Goal: Task Accomplishment & Management: Use online tool/utility

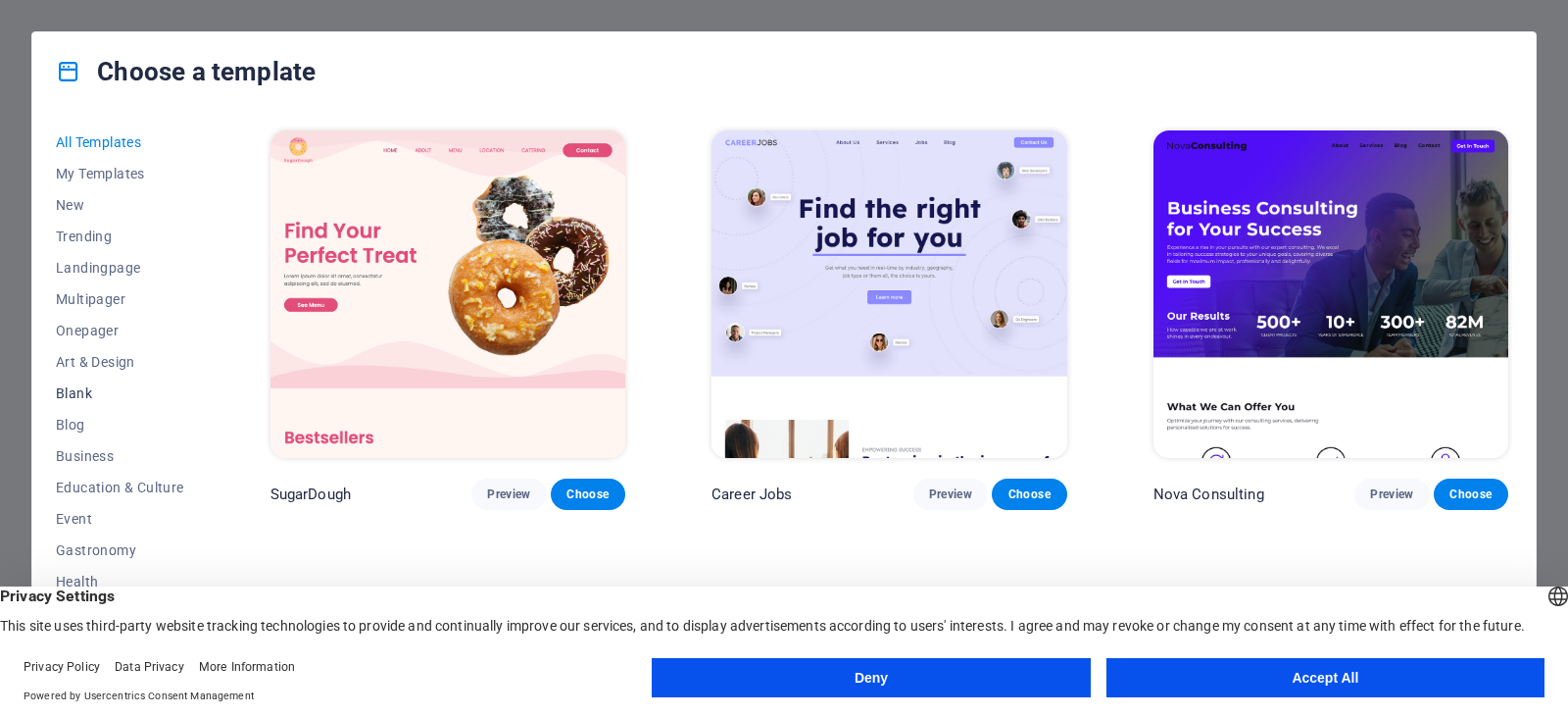
click at [70, 394] on span "Blank" at bounding box center [120, 394] width 128 height 16
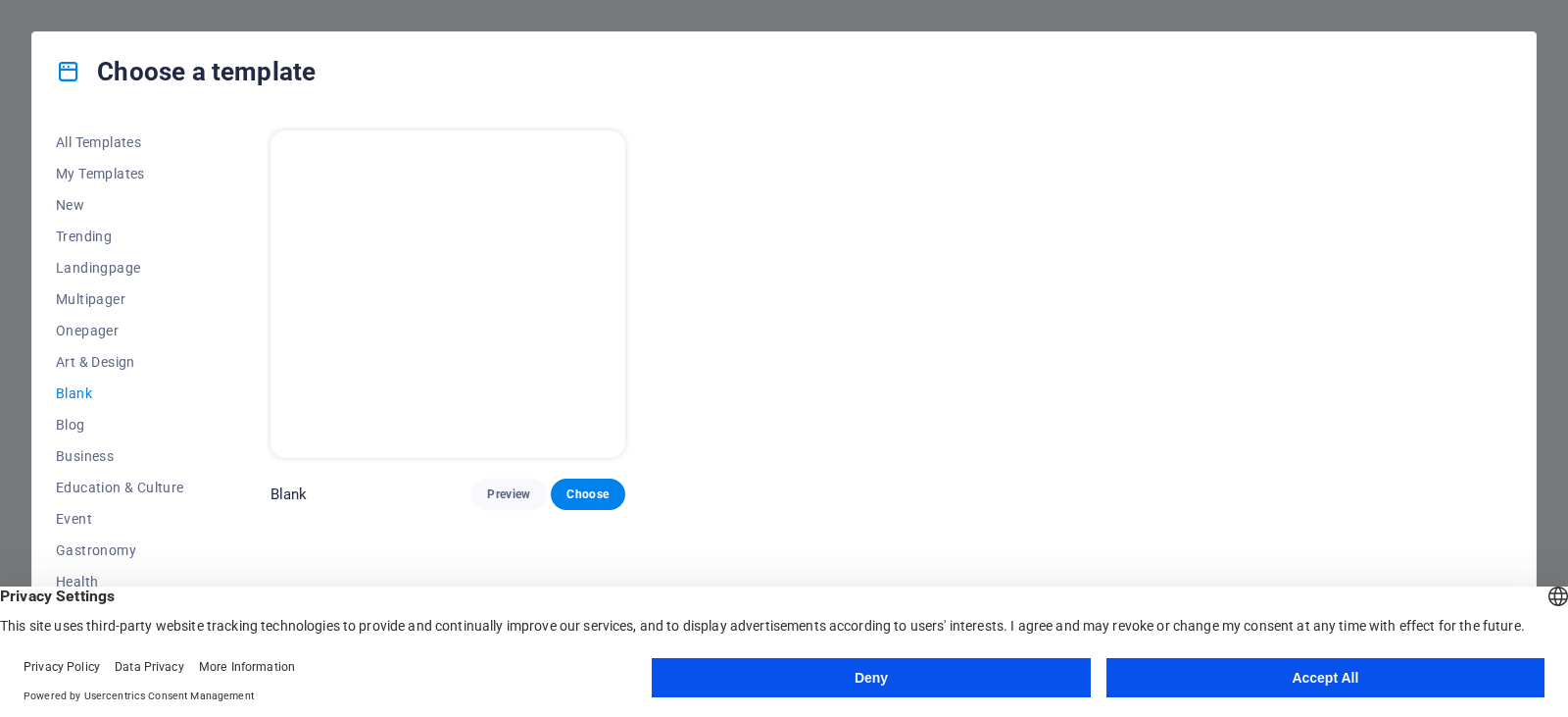
click at [1308, 679] on button "Accept All" at bounding box center [1325, 678] width 438 height 39
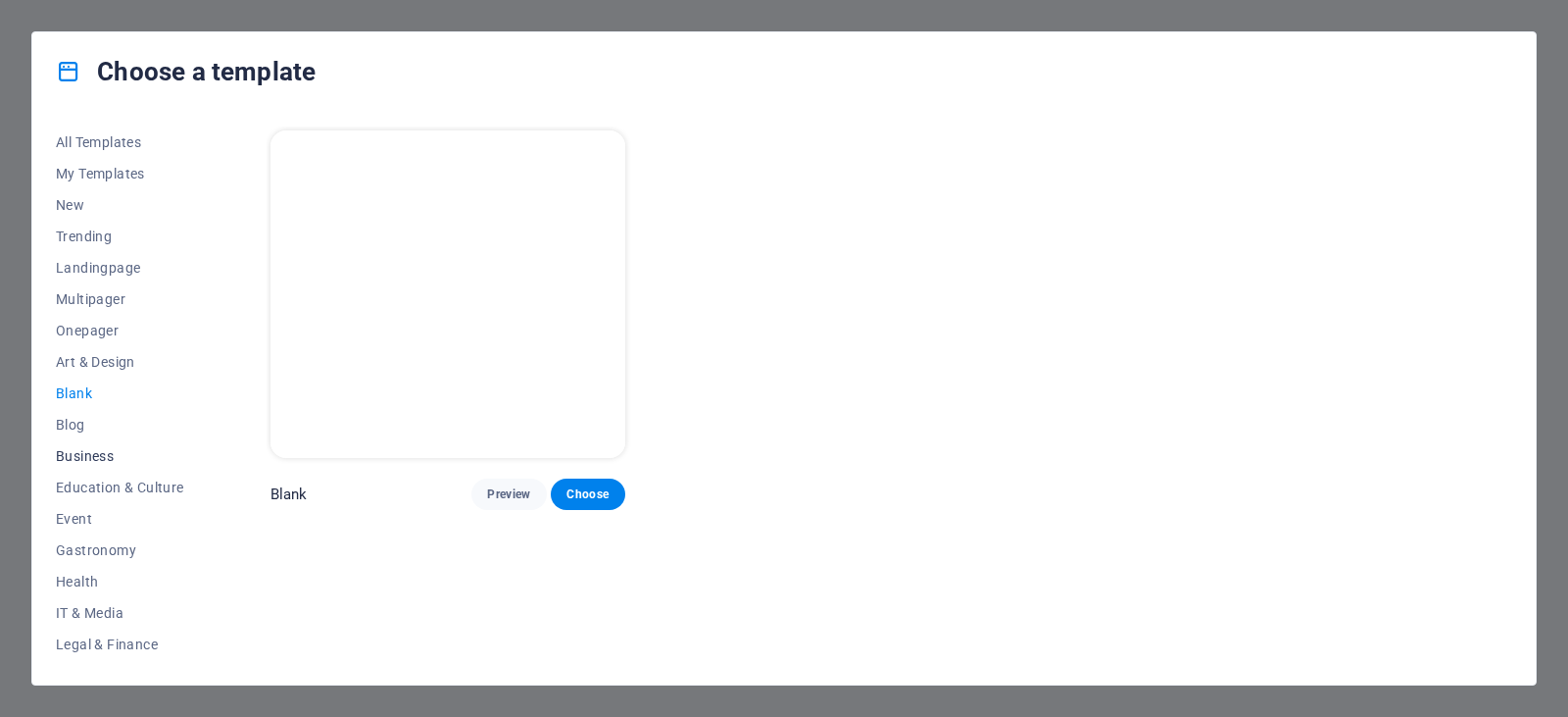
click at [98, 452] on span "Business" at bounding box center [120, 456] width 128 height 16
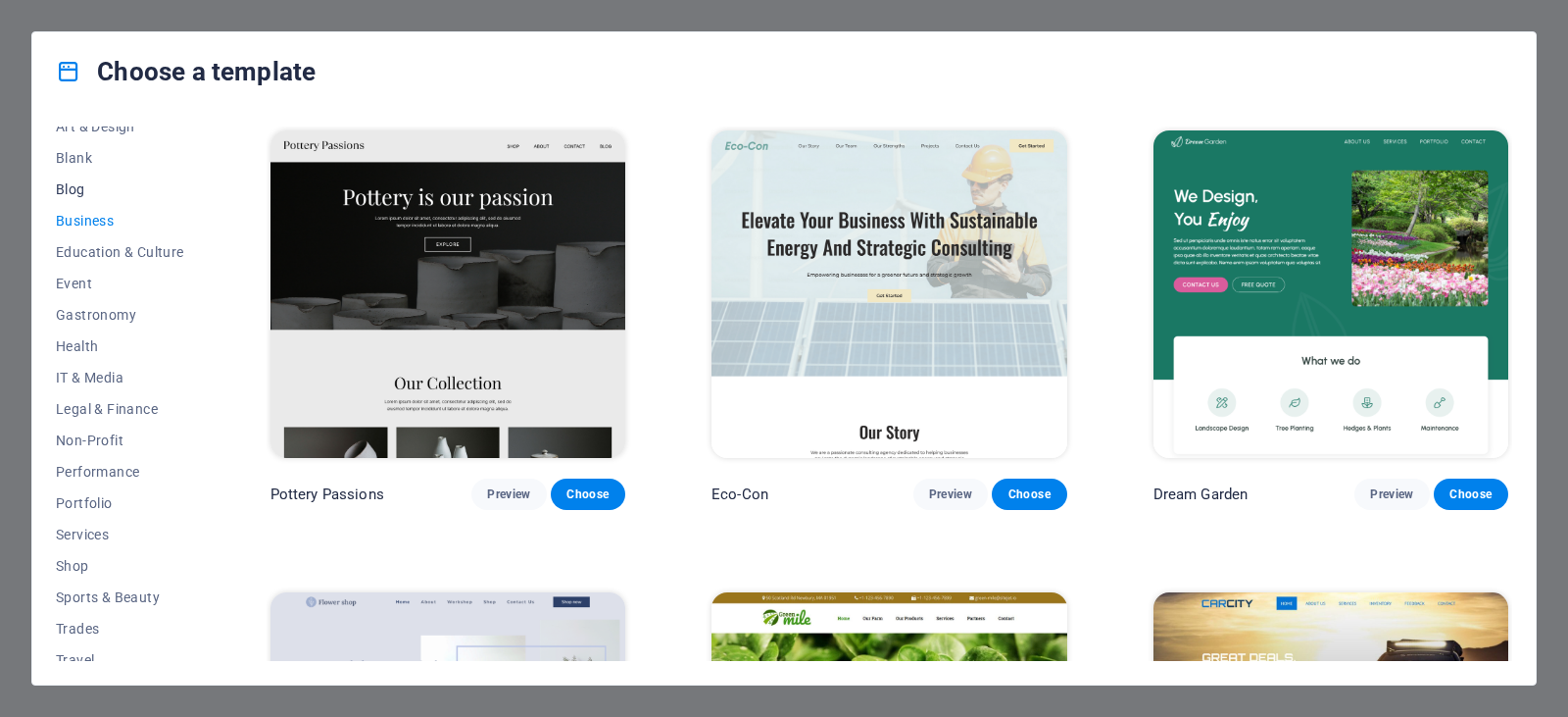
scroll to position [281, 0]
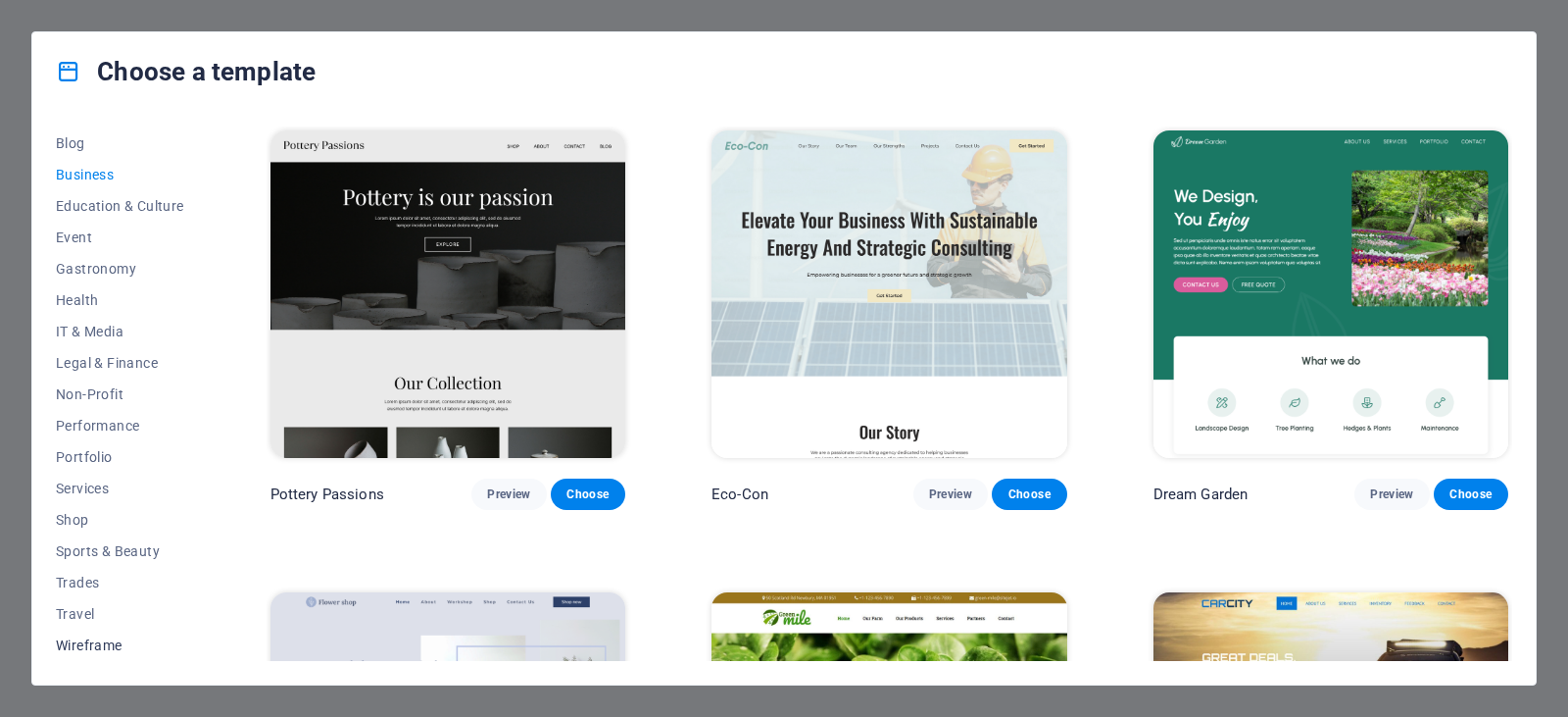
click at [87, 646] on span "Wireframe" at bounding box center [120, 645] width 128 height 16
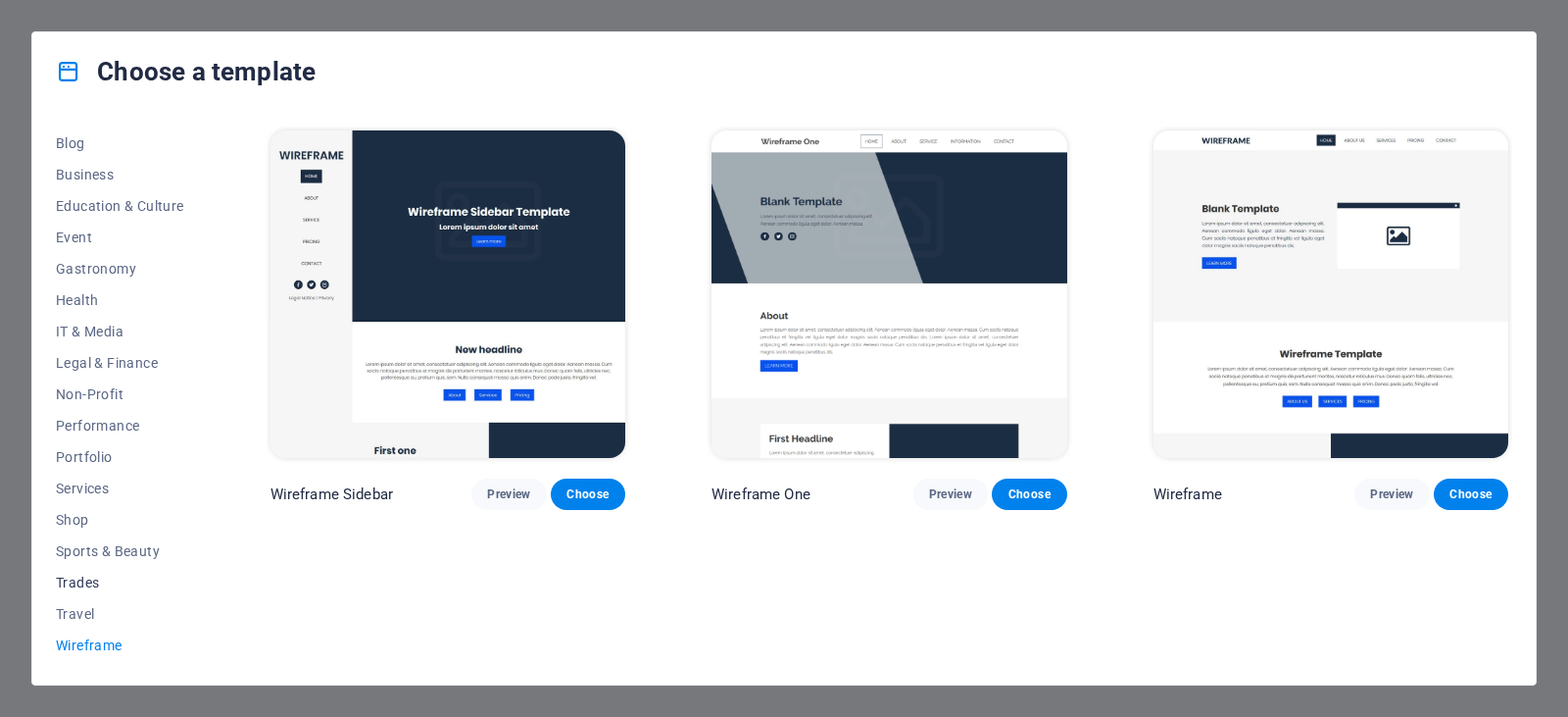
click at [74, 582] on span "Trades" at bounding box center [120, 582] width 128 height 16
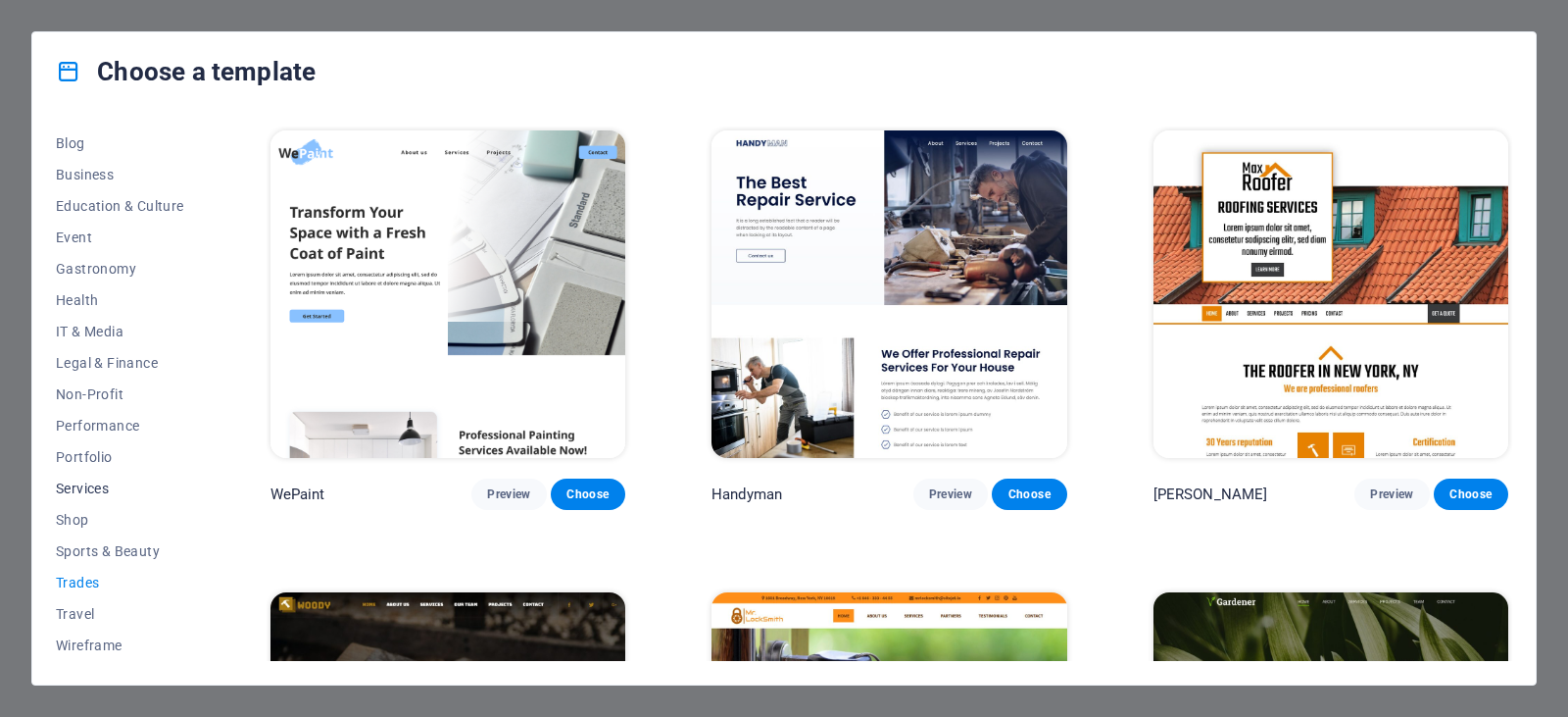
click at [81, 492] on span "Services" at bounding box center [120, 488] width 128 height 16
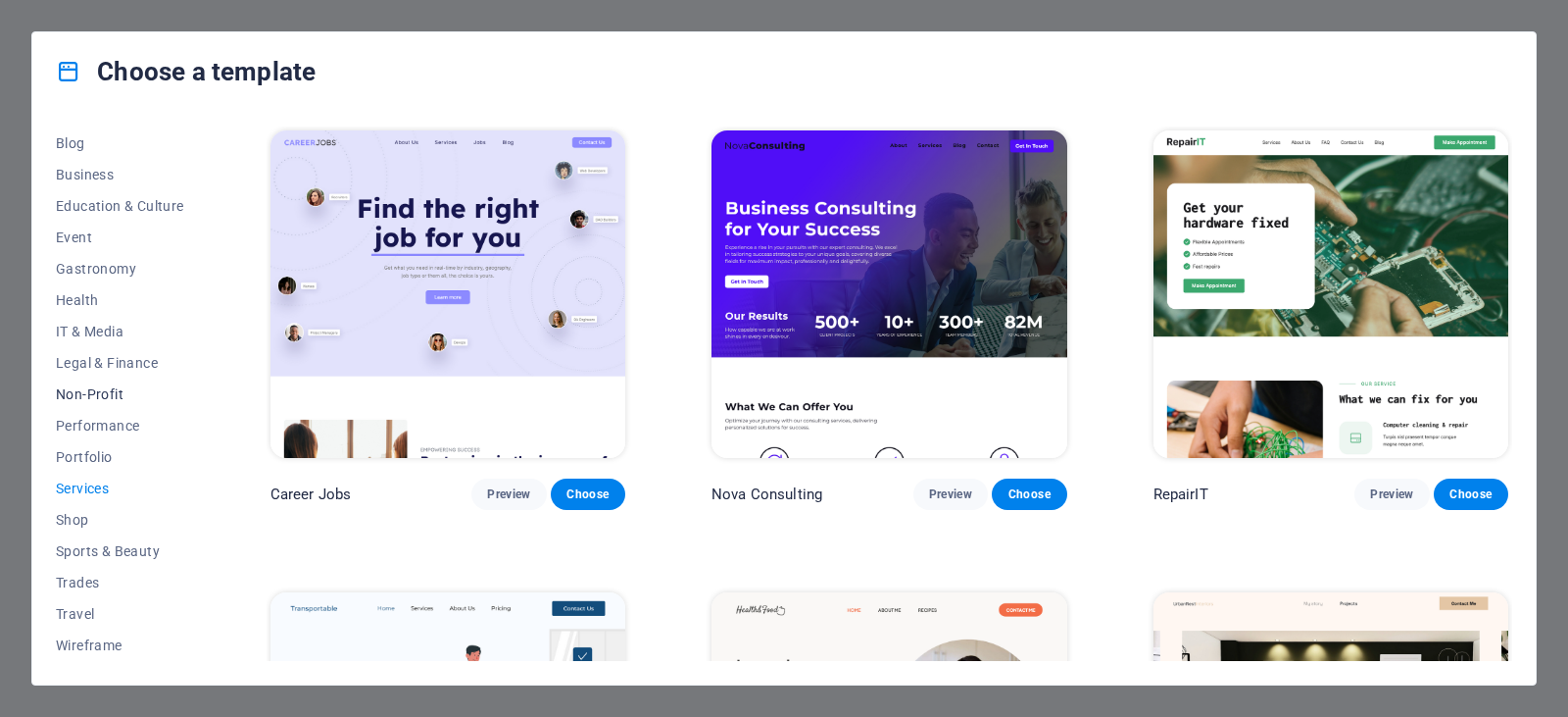
click at [102, 394] on span "Non-Profit" at bounding box center [120, 394] width 128 height 16
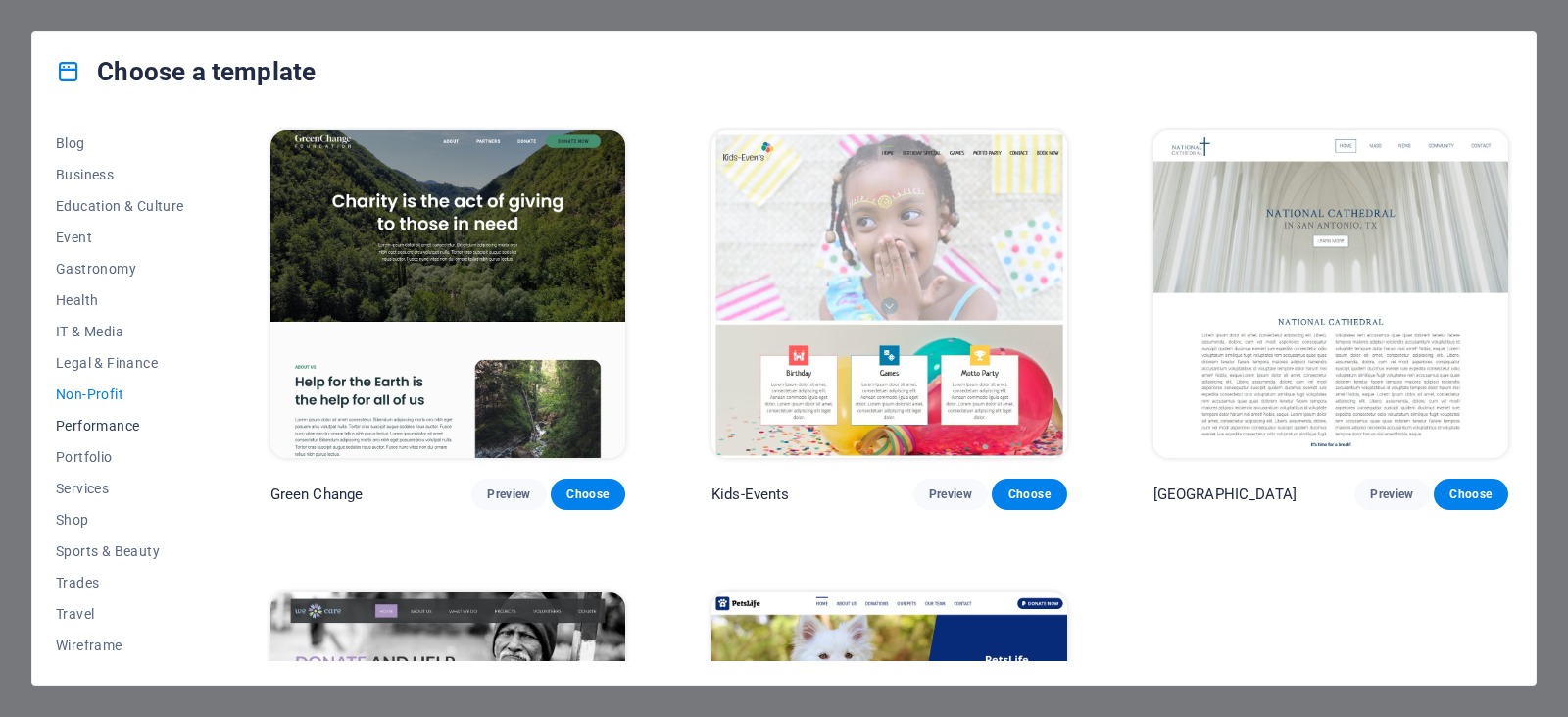
click at [102, 425] on span "Performance" at bounding box center [120, 425] width 128 height 16
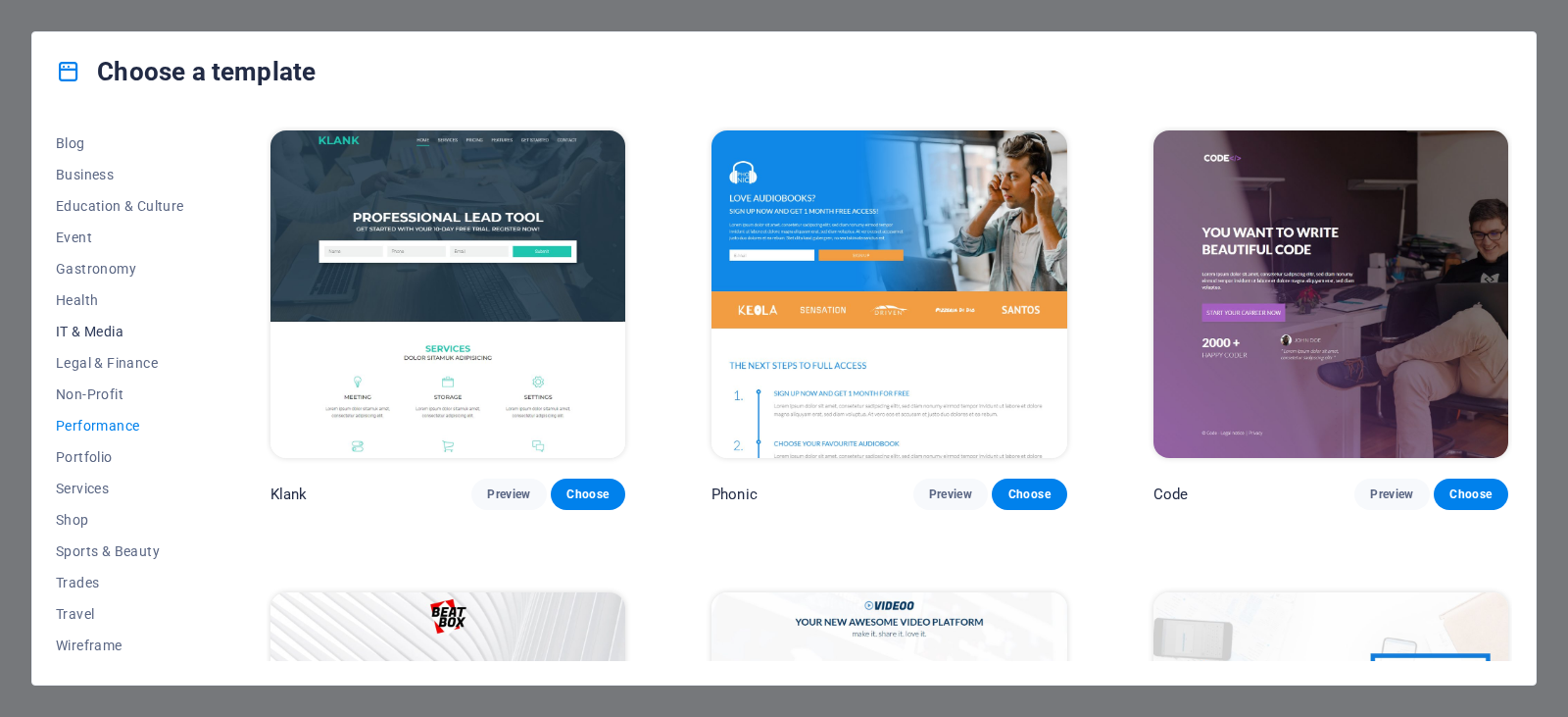
click at [85, 329] on span "IT & Media" at bounding box center [120, 331] width 128 height 16
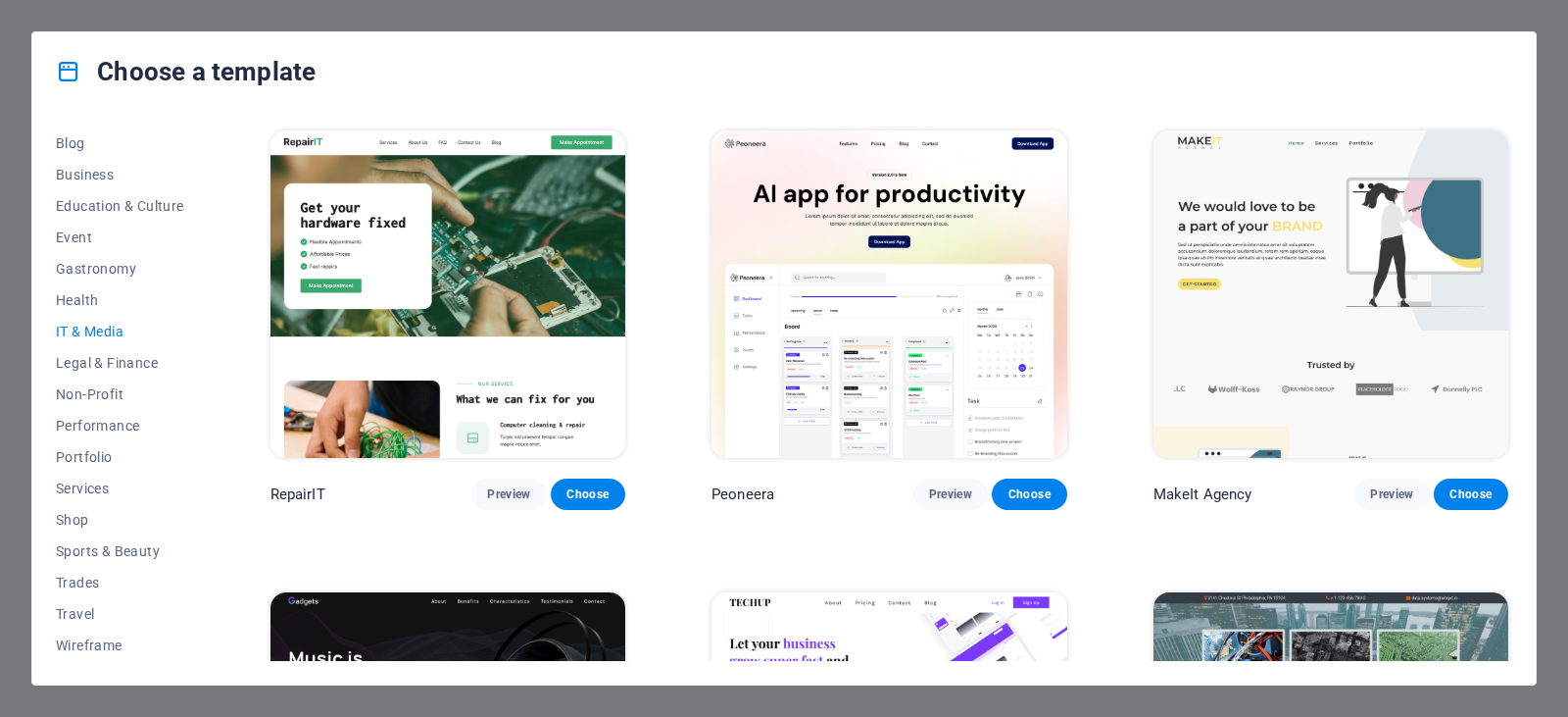
click at [355, 271] on img at bounding box center [448, 294] width 355 height 327
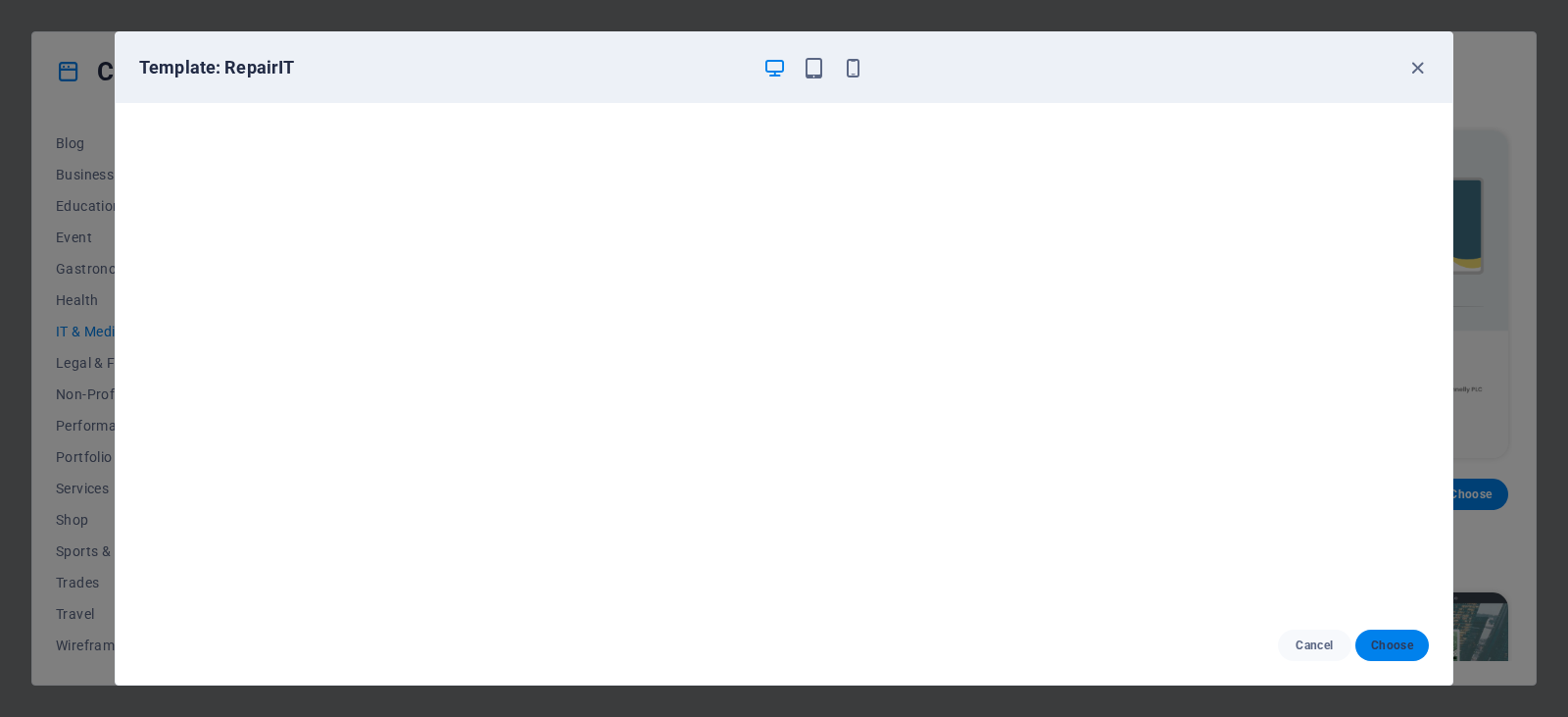
click at [1403, 646] on span "Choose" at bounding box center [1391, 645] width 42 height 16
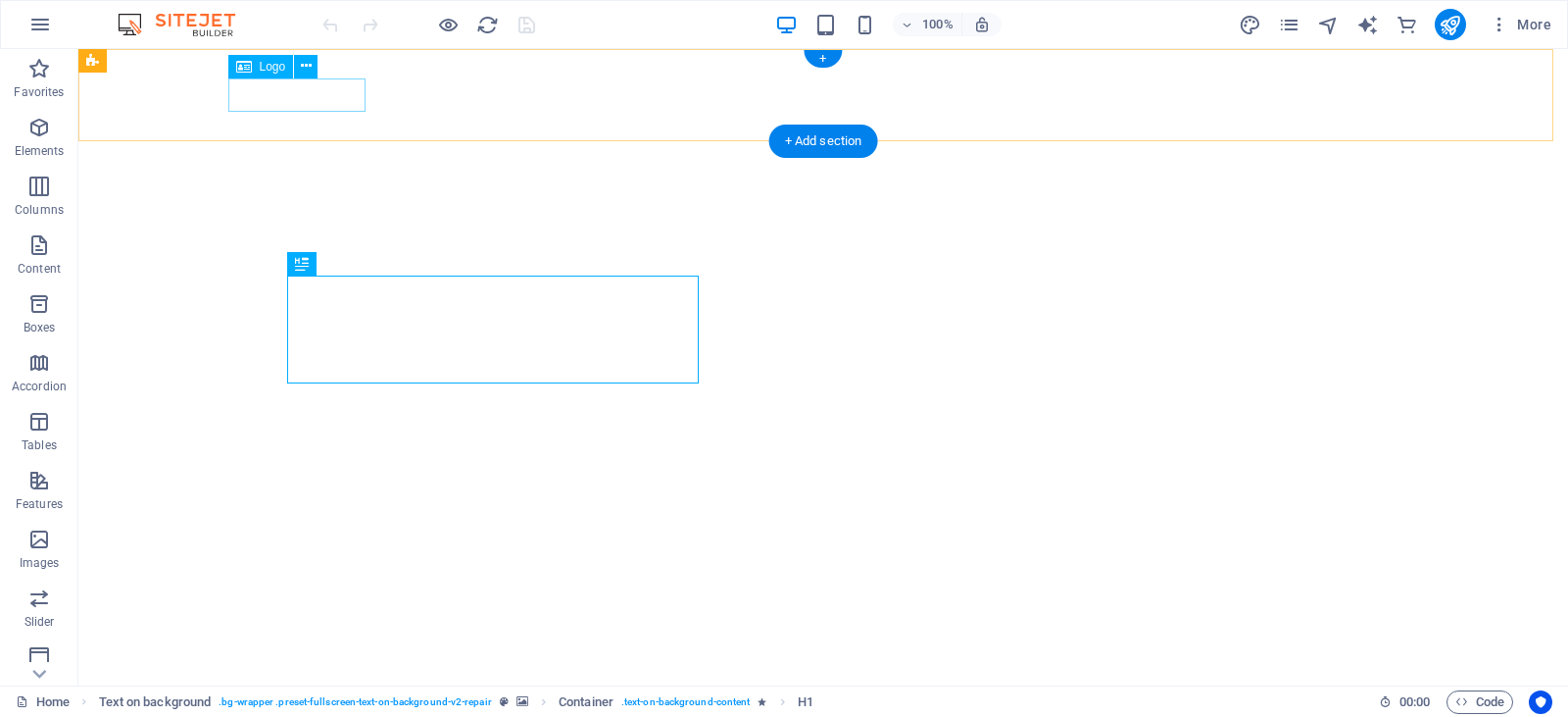
select select "px"
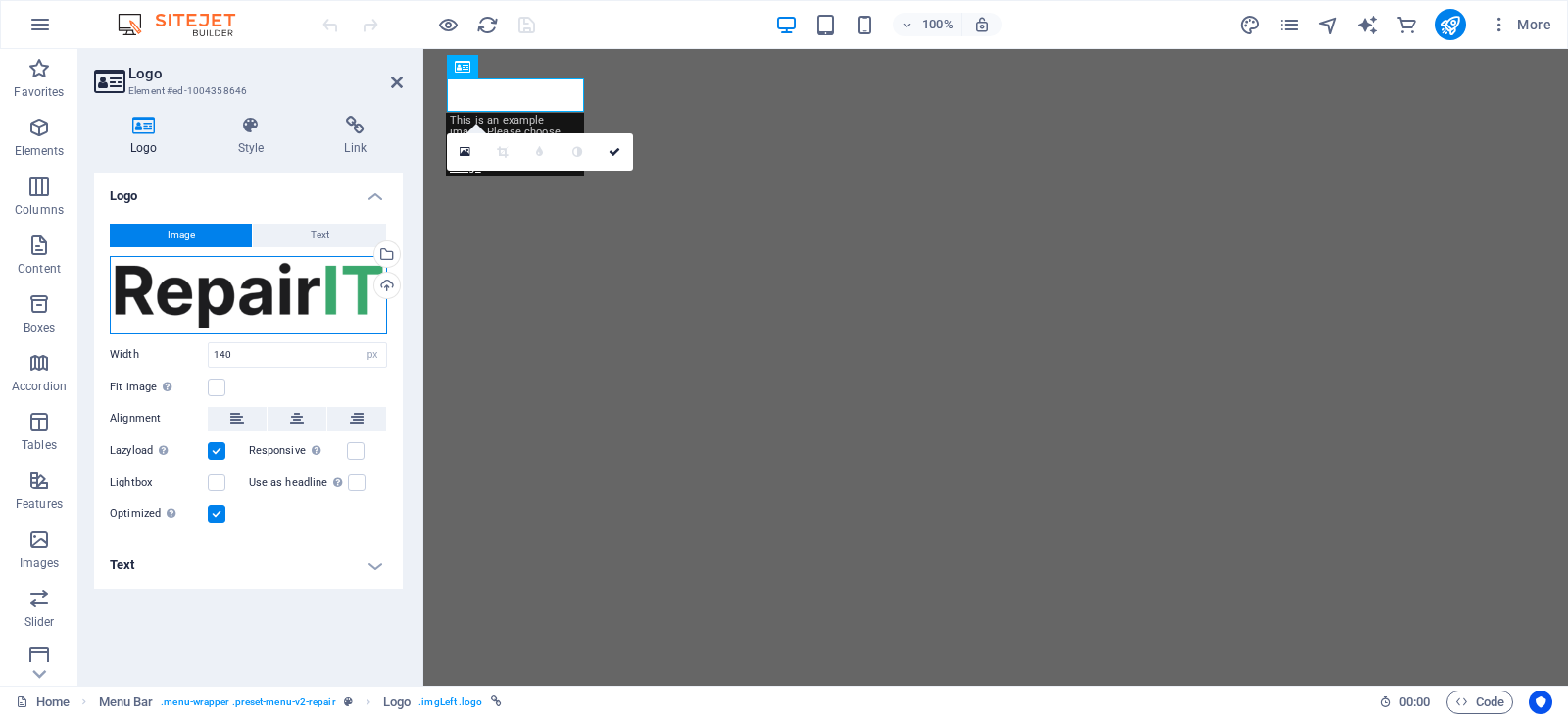
click at [239, 298] on div "Drag files here, click to choose files or select files from Files or our free s…" at bounding box center [248, 295] width 277 height 79
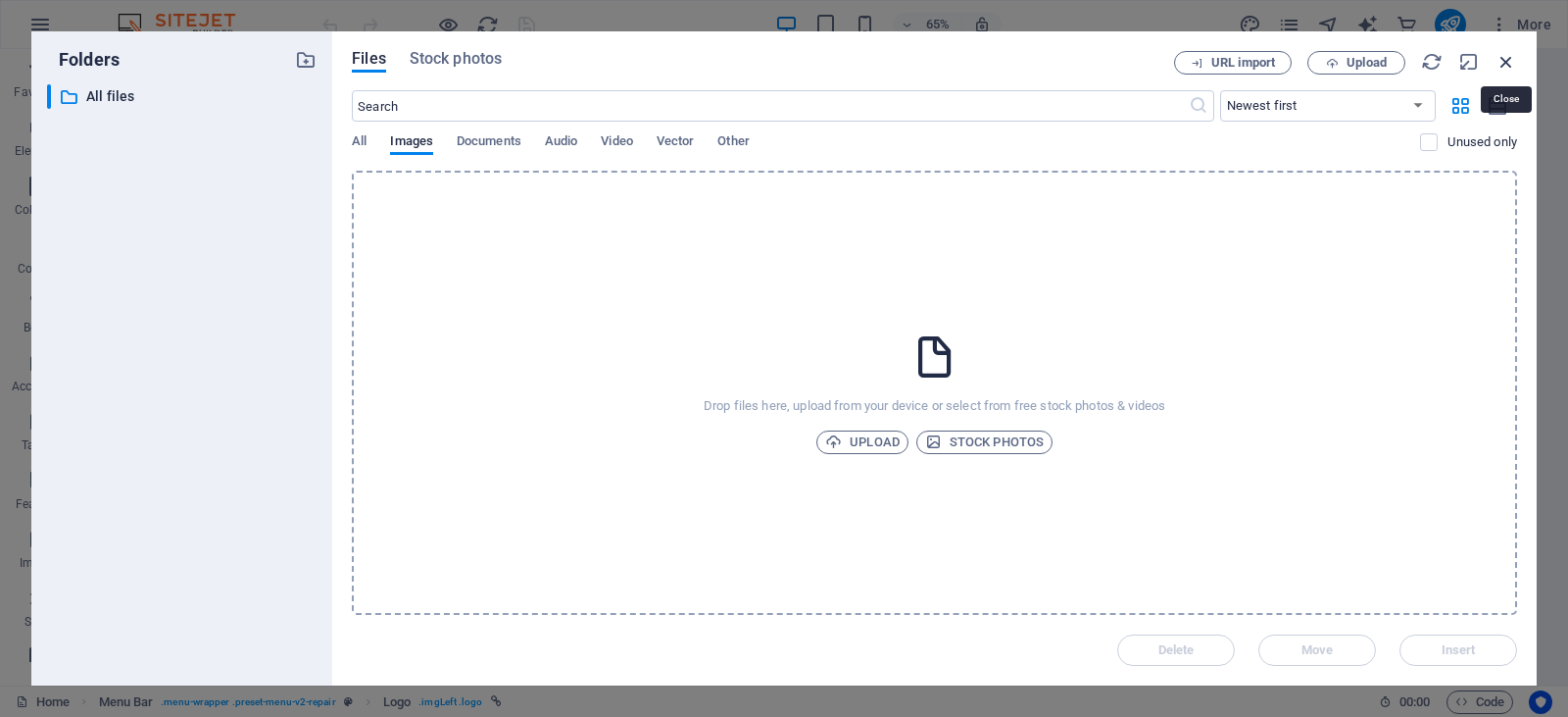
click at [1507, 63] on icon "button" at bounding box center [1507, 62] width 22 height 22
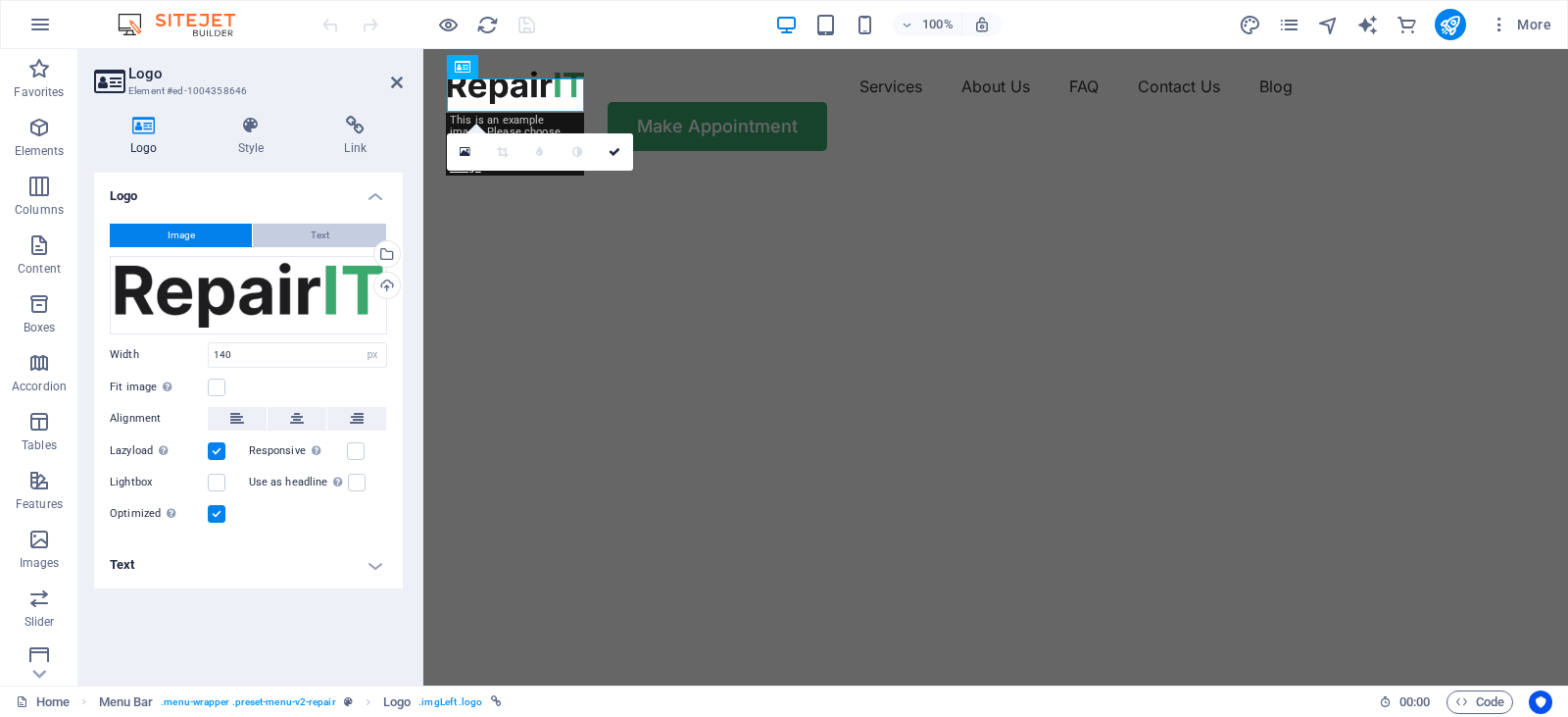
click at [324, 238] on span "Text" at bounding box center [320, 236] width 19 height 24
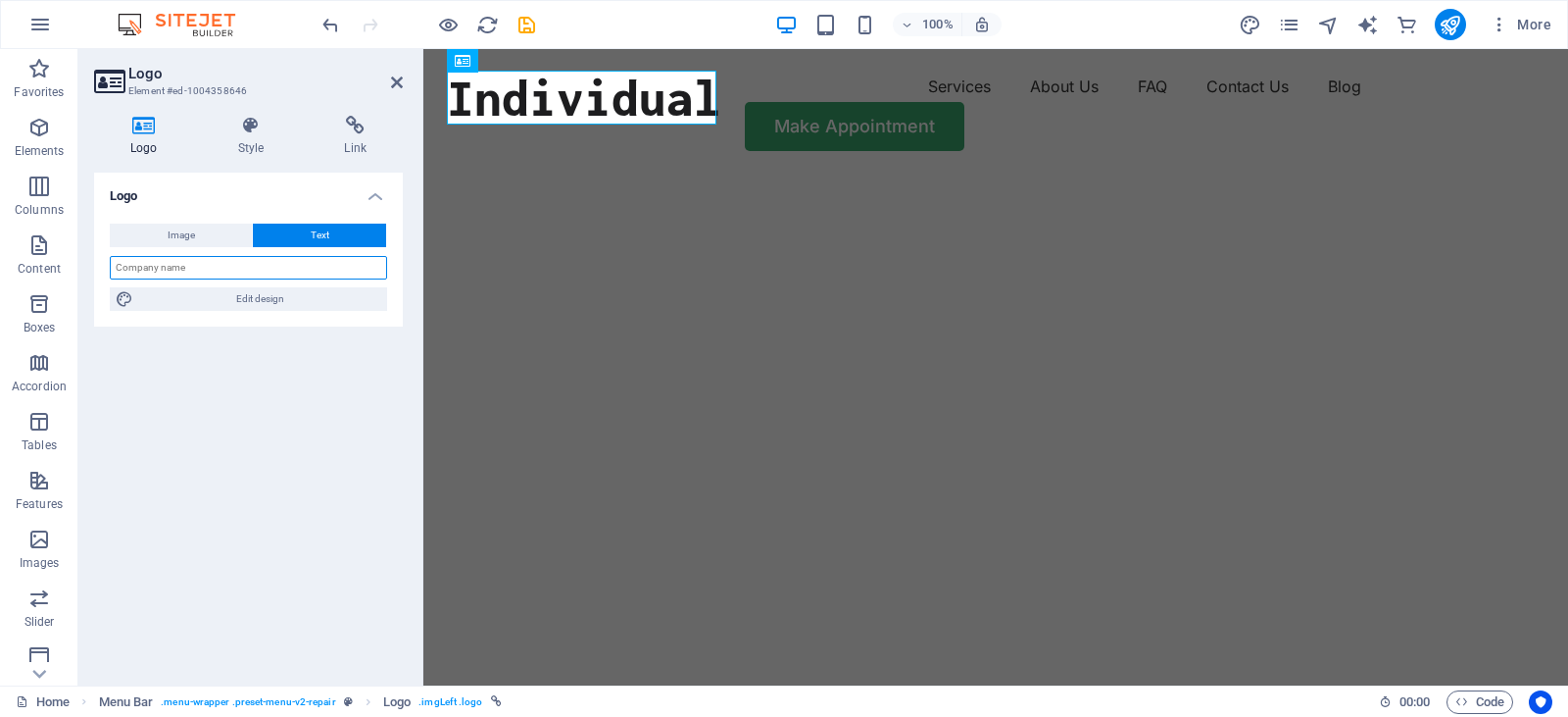
click at [165, 271] on input "text" at bounding box center [248, 267] width 277 height 24
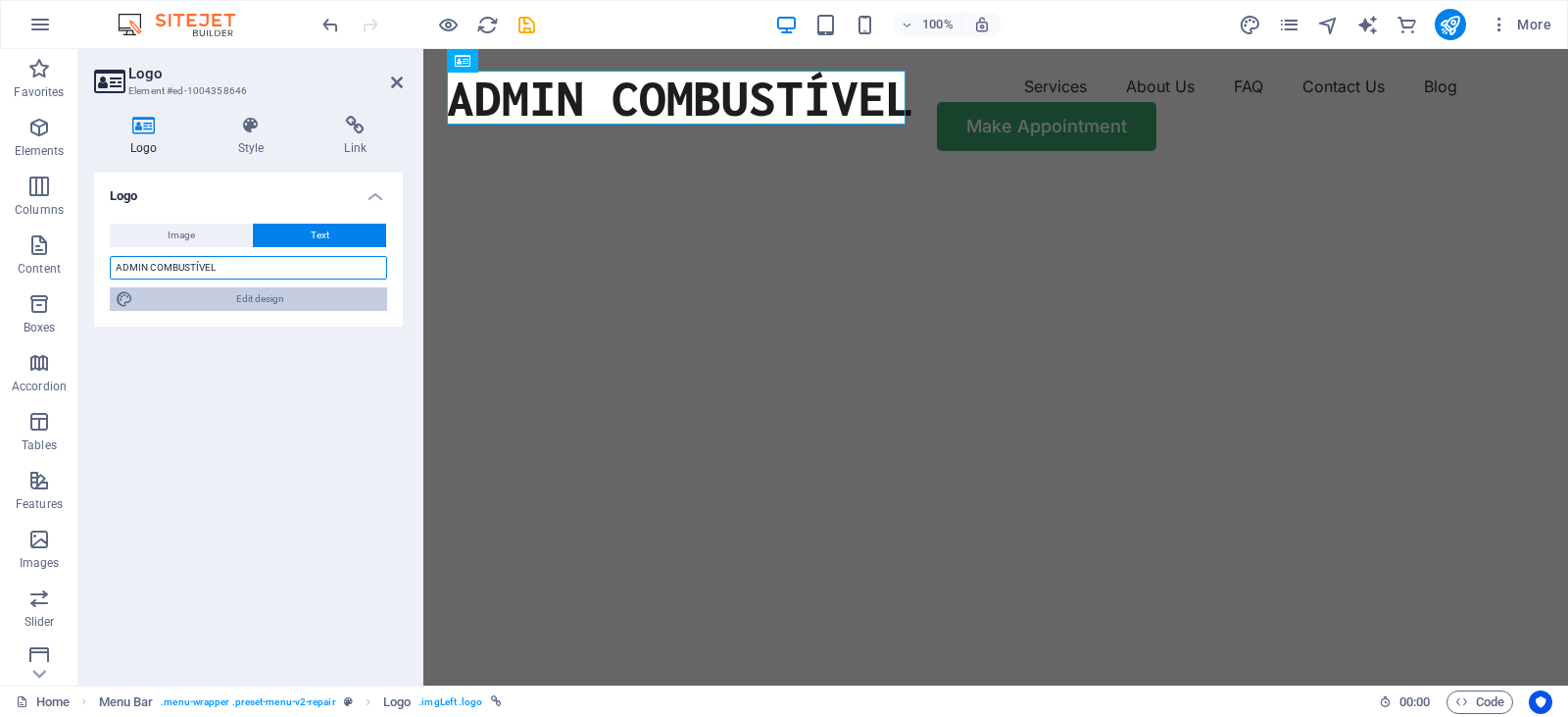
type input "ADMIN COMBUSTÍVEL"
click at [212, 299] on span "Edit design" at bounding box center [259, 299] width 242 height 24
select select "px"
select select "400"
select select "px"
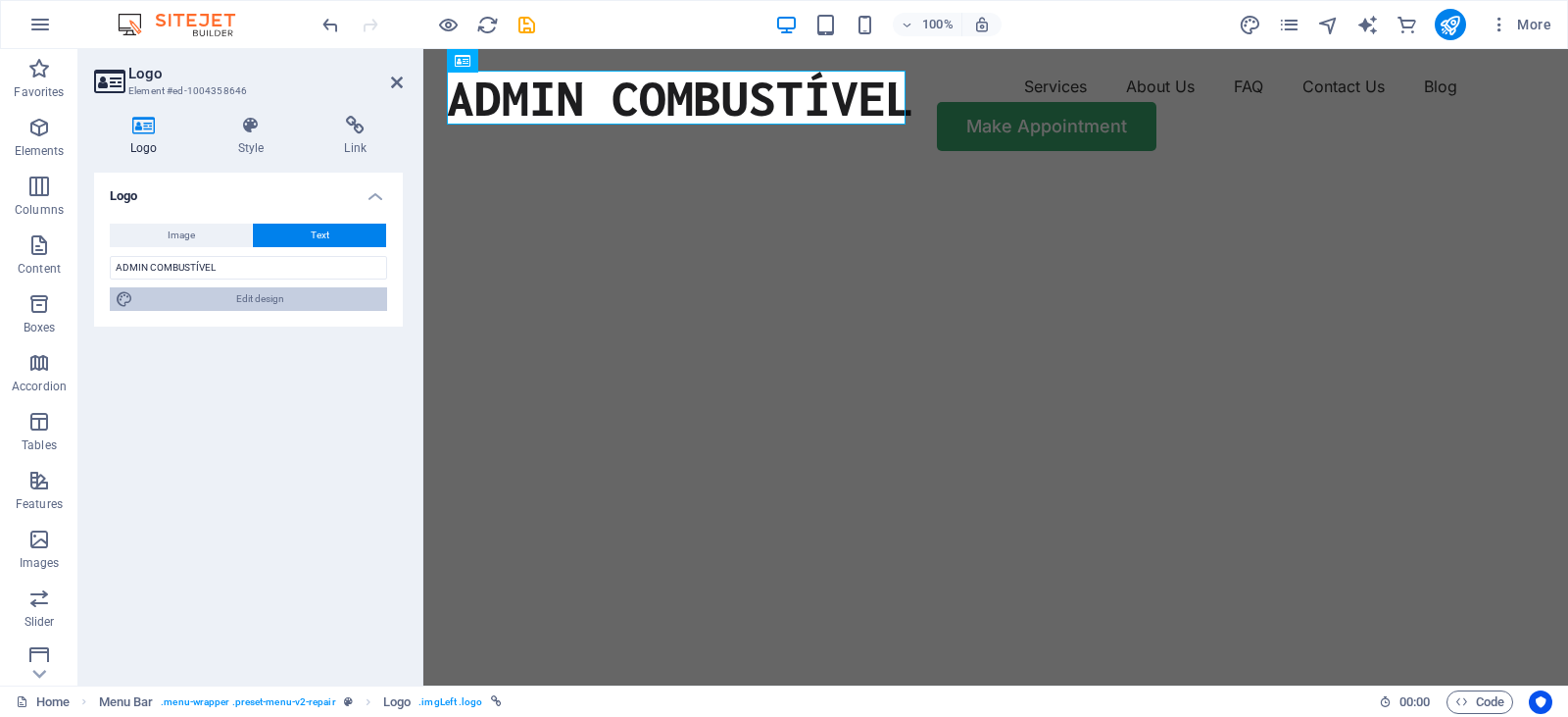
select select "px"
select select "800"
select select "px"
select select "rem"
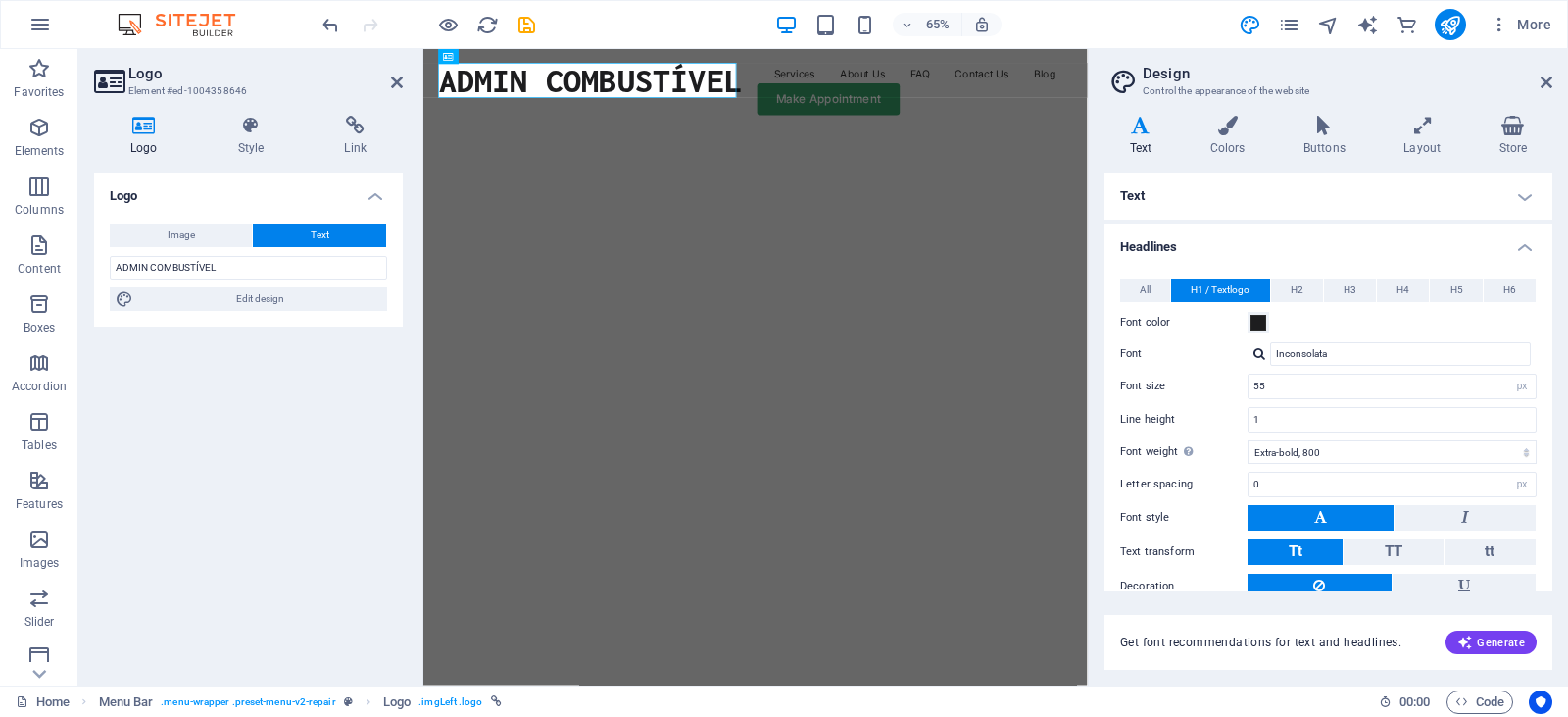
click at [192, 429] on div "Logo Image Text Drag files here, click to choose files or select files from Fil…" at bounding box center [248, 421] width 309 height 497
click at [1475, 634] on span "Generate" at bounding box center [1491, 642] width 68 height 16
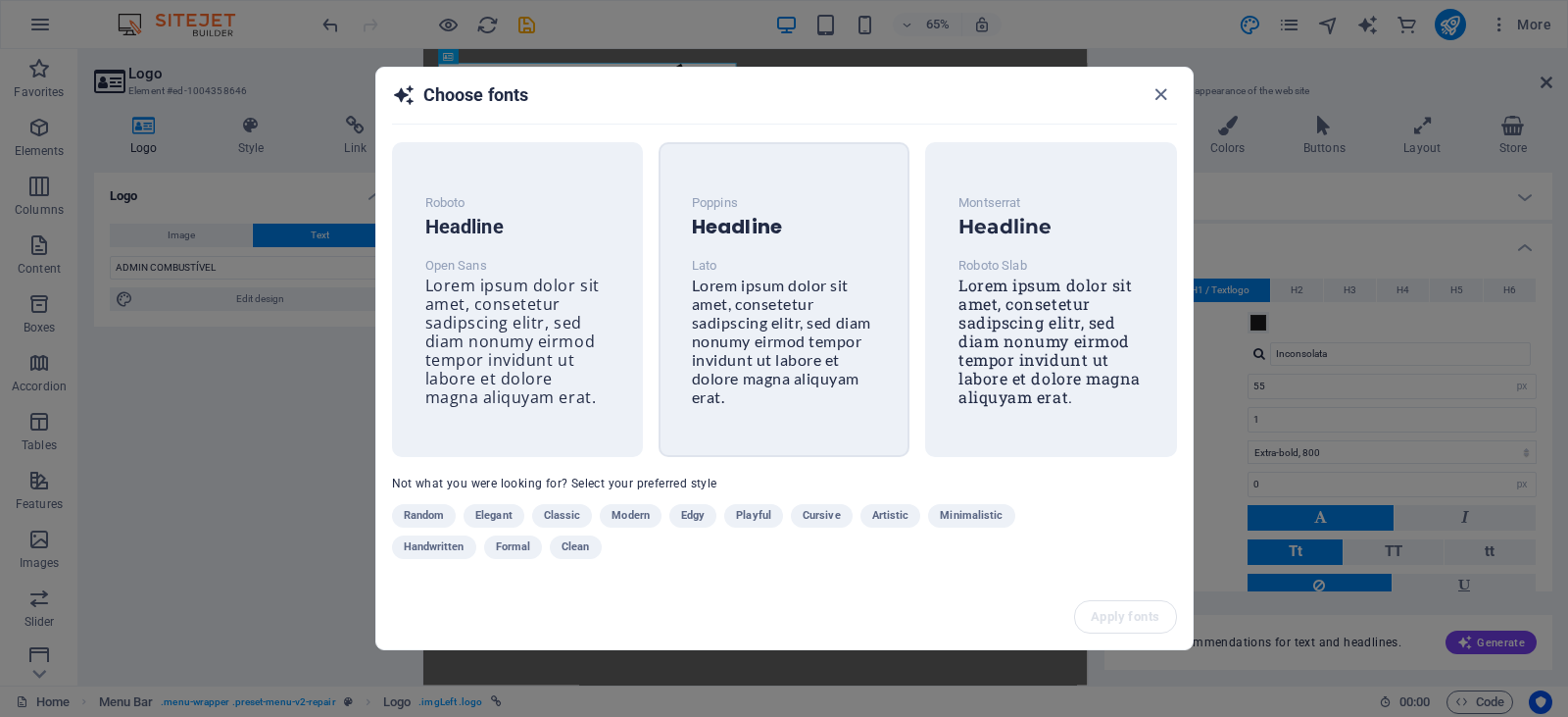
click at [745, 333] on span "Lorem ipsum dolor sit amet, consetetur sadipscing elitr, sed diam nonumy eirmod…" at bounding box center [782, 340] width 179 height 130
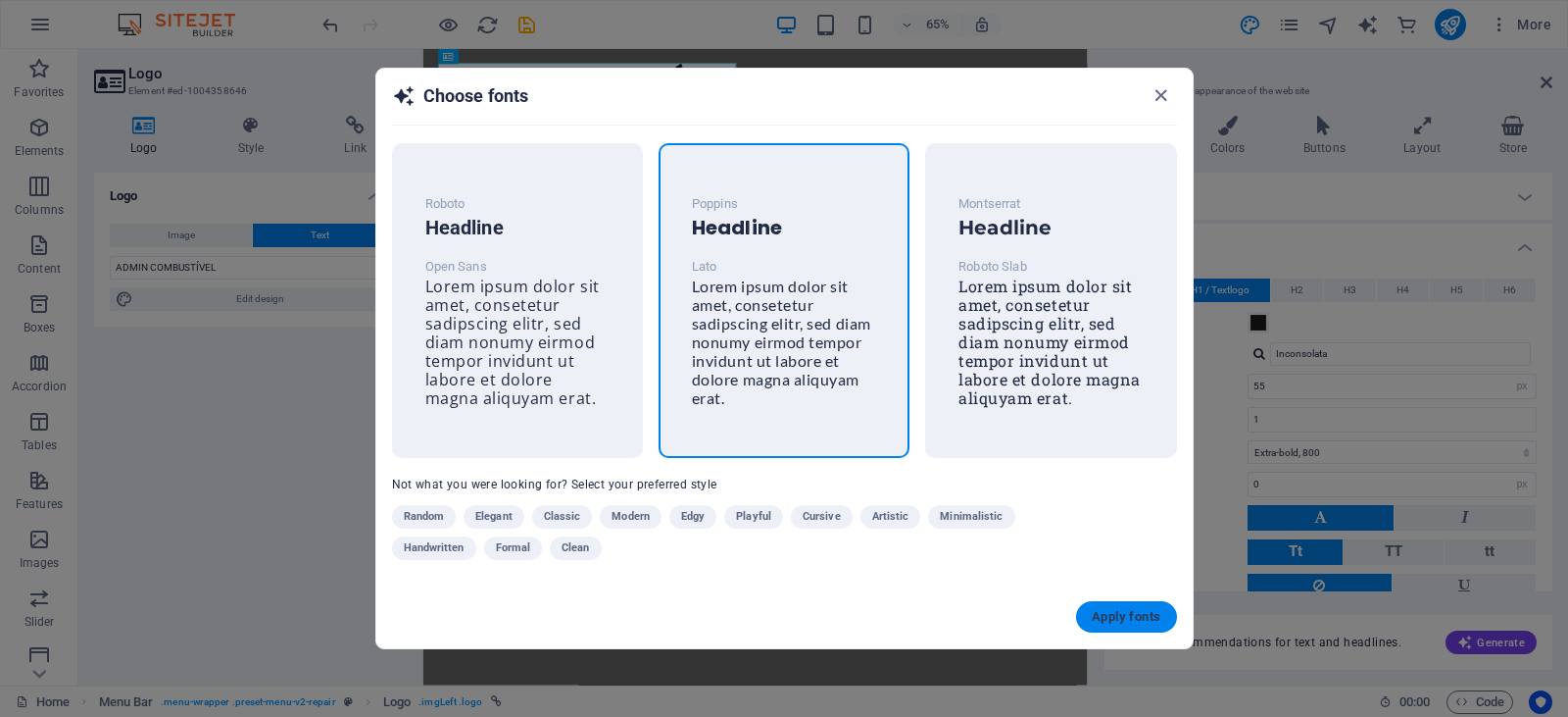
click at [1130, 618] on span "Apply fonts" at bounding box center [1126, 616] width 69 height 16
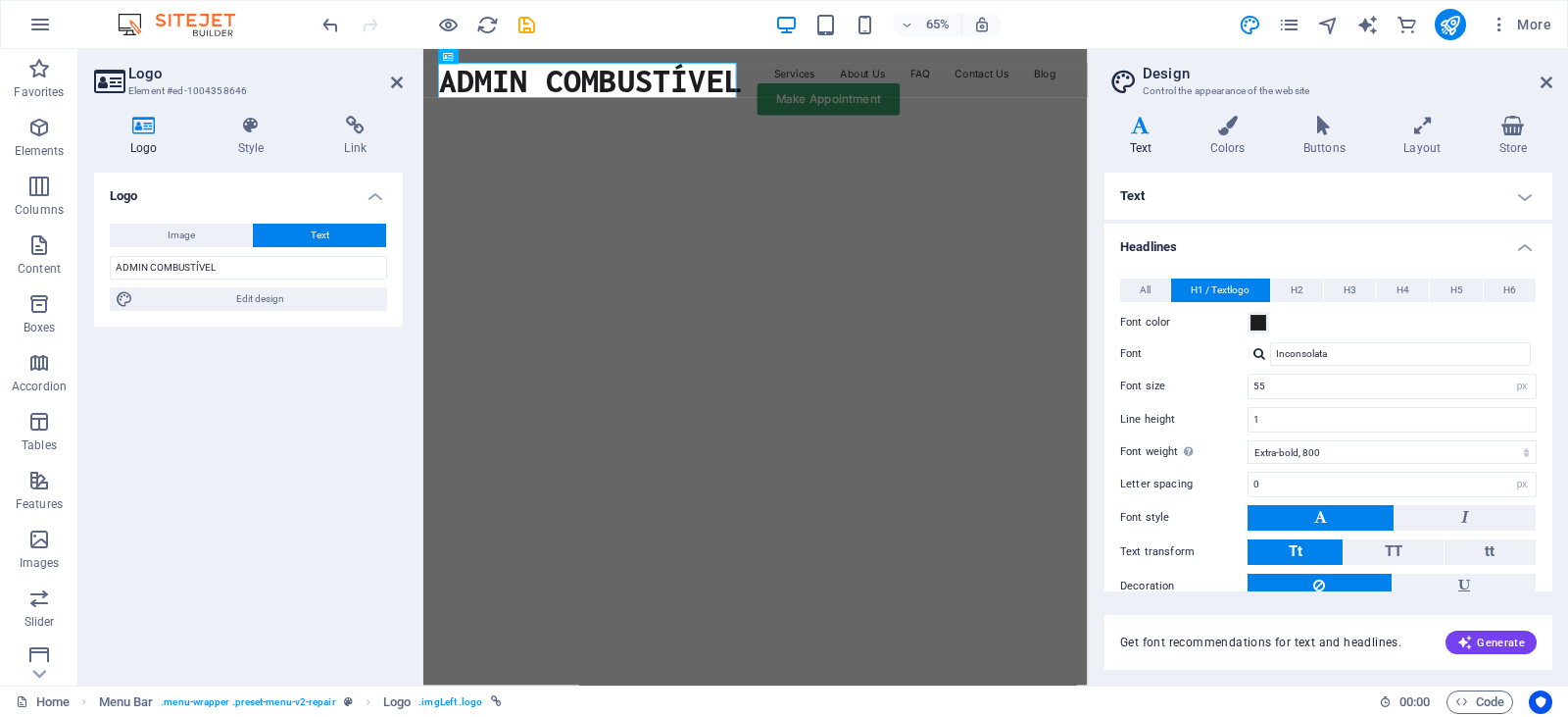
type input "Poppins"
type input "36"
type input "1.2"
select select "700"
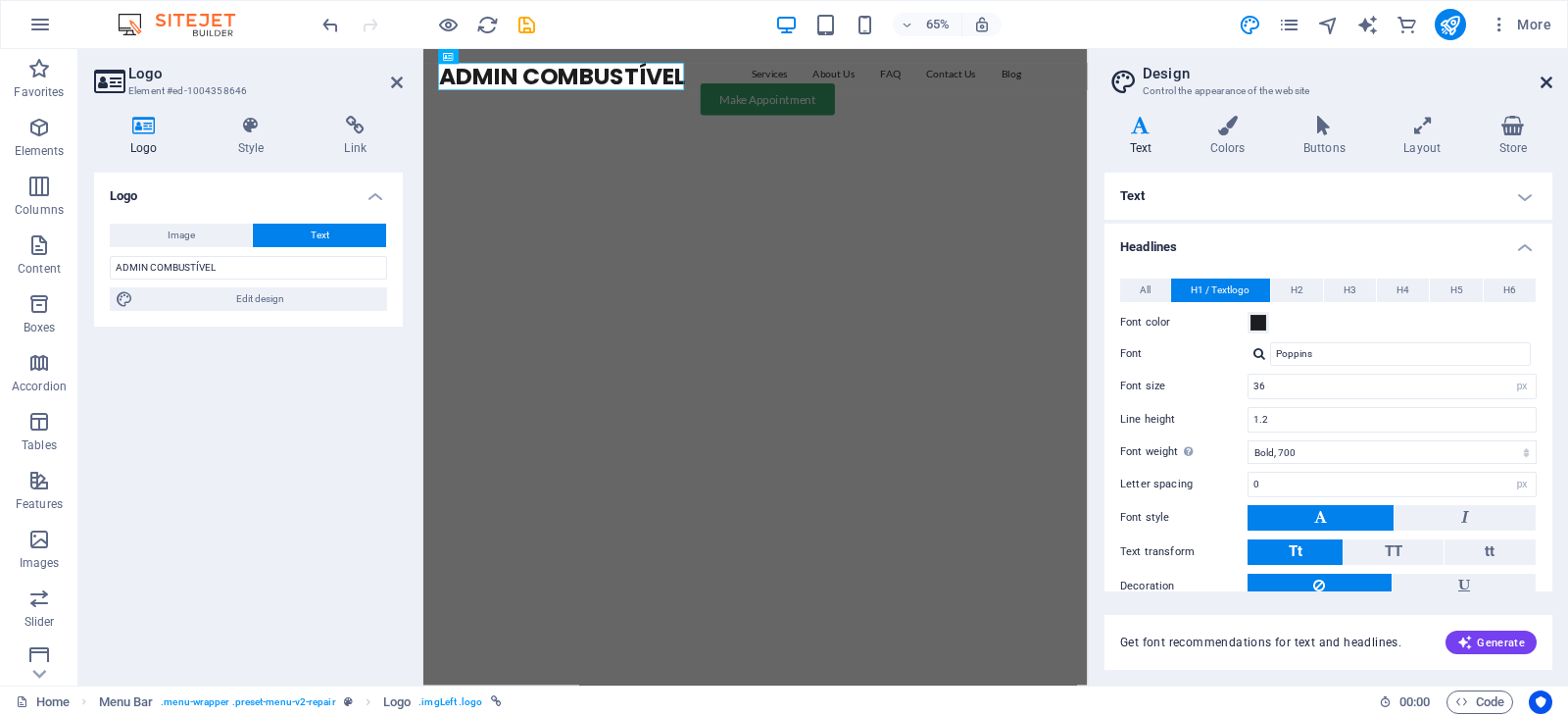
click at [1544, 77] on icon at bounding box center [1546, 83] width 12 height 16
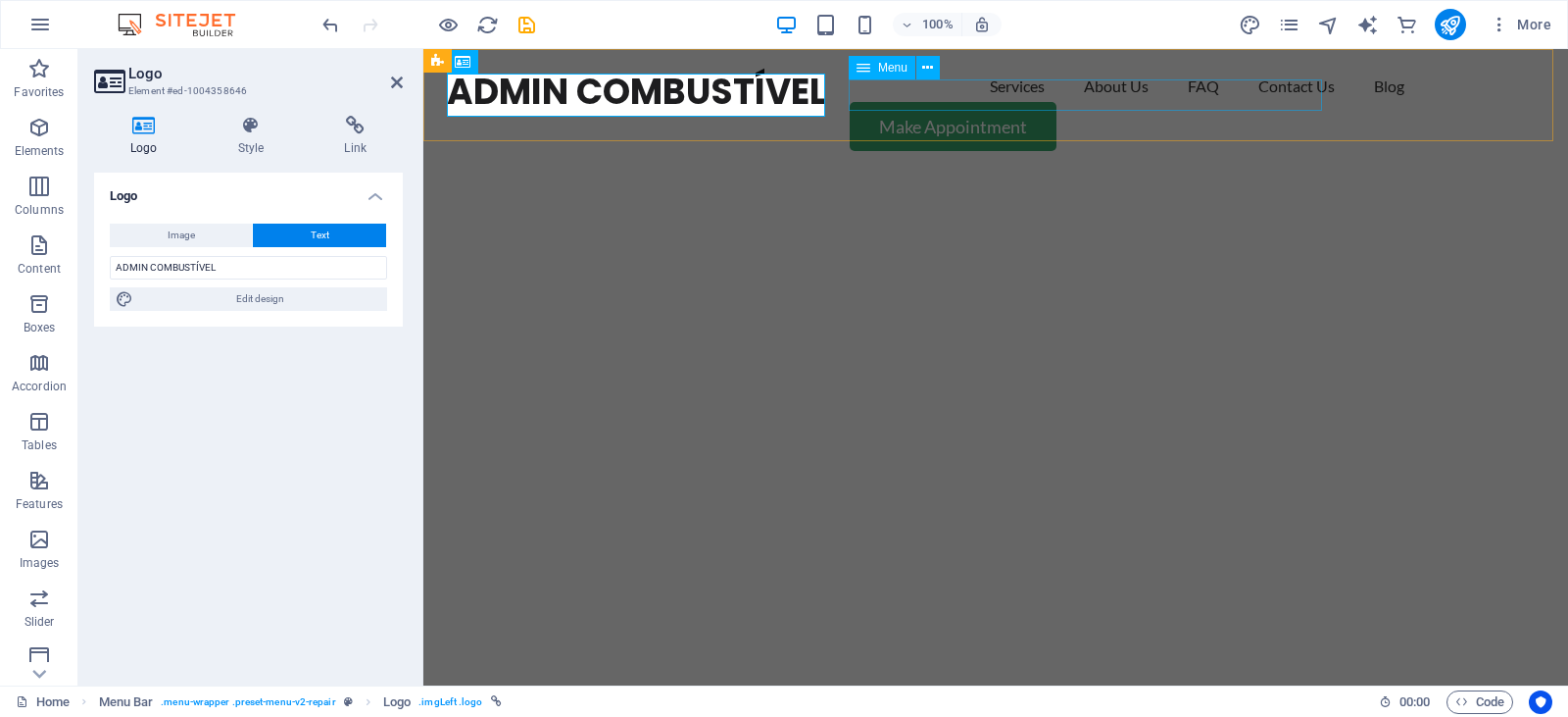
click at [907, 100] on nav "Services About Us FAQ Contact Us Blog" at bounding box center [995, 87] width 1098 height 32
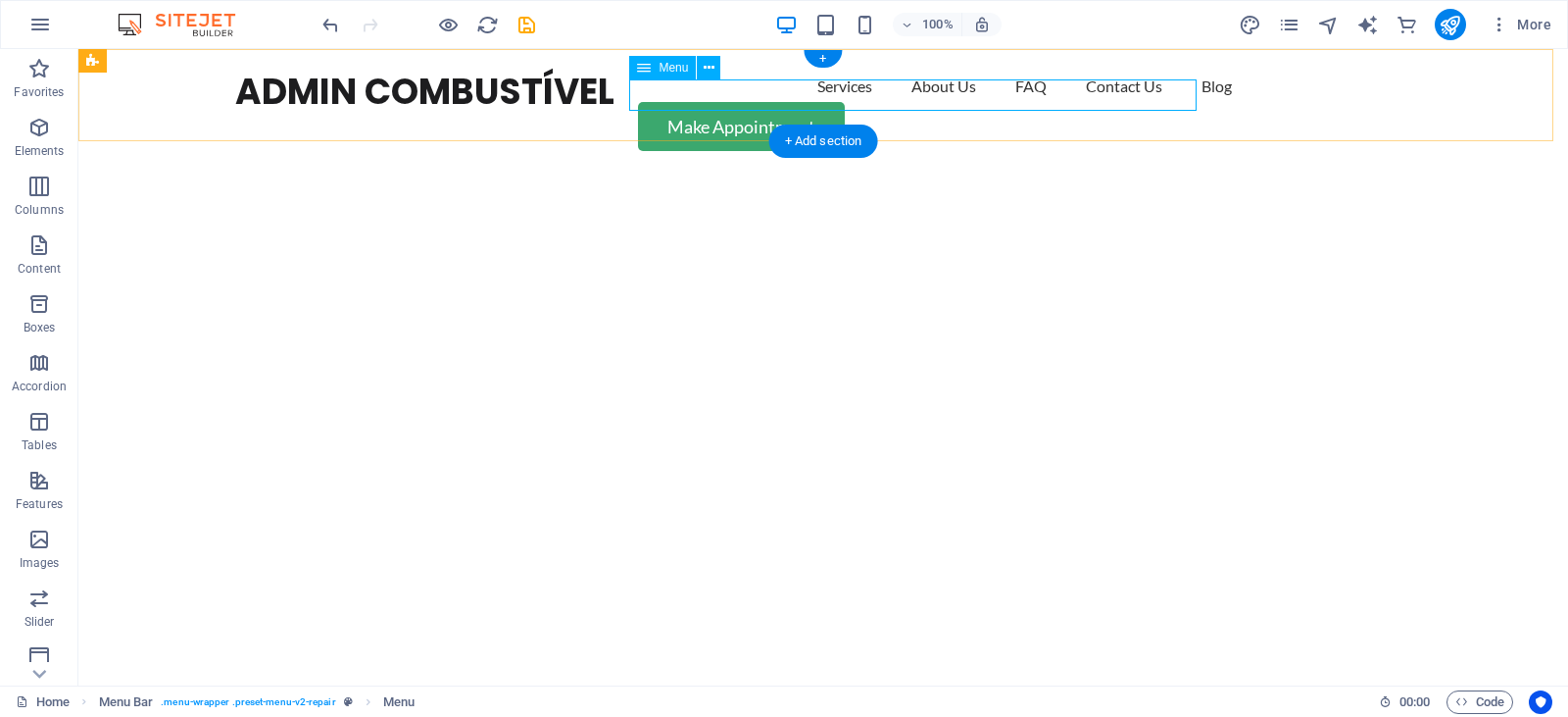
click at [719, 98] on nav "Services About Us FAQ Contact Us Blog" at bounding box center [823, 87] width 1176 height 32
select select "1"
select select
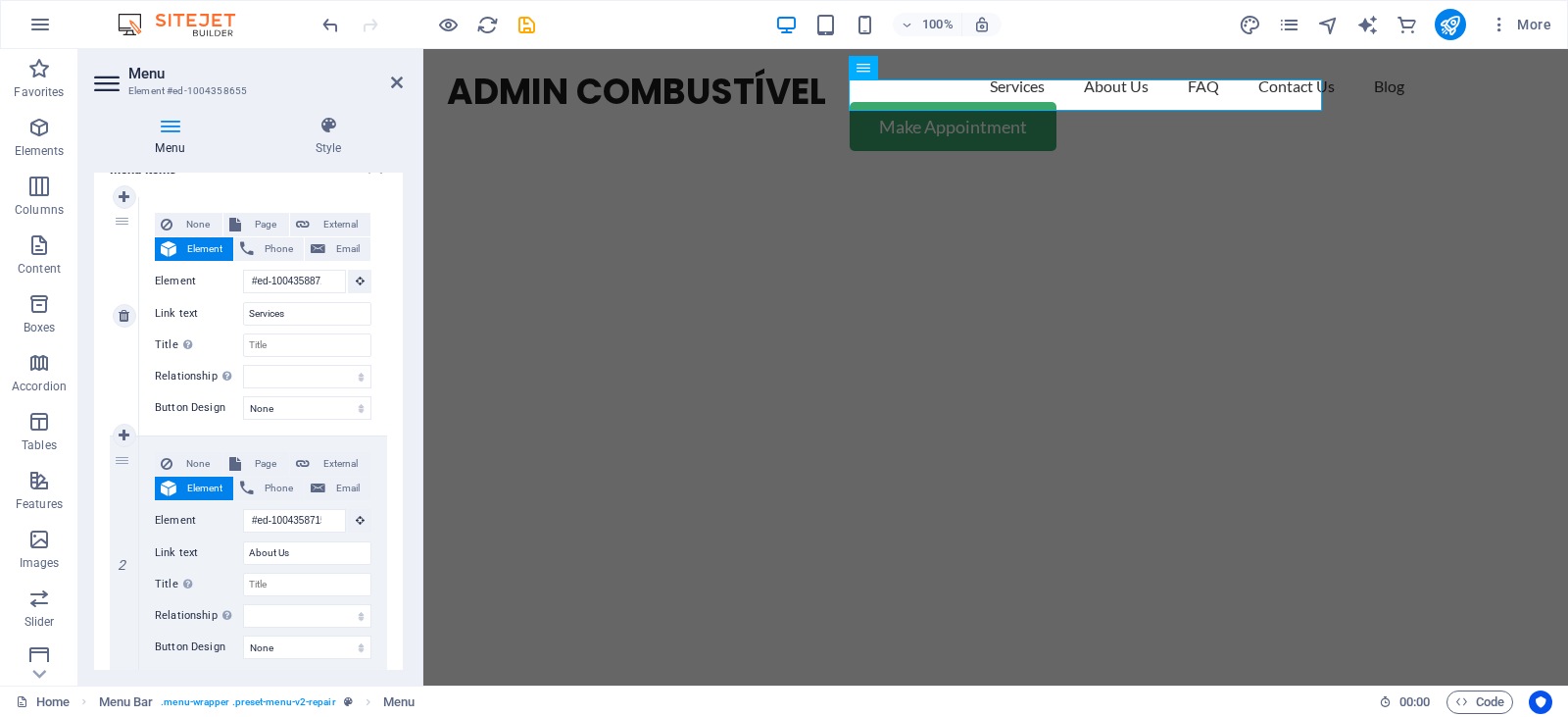
scroll to position [196, 0]
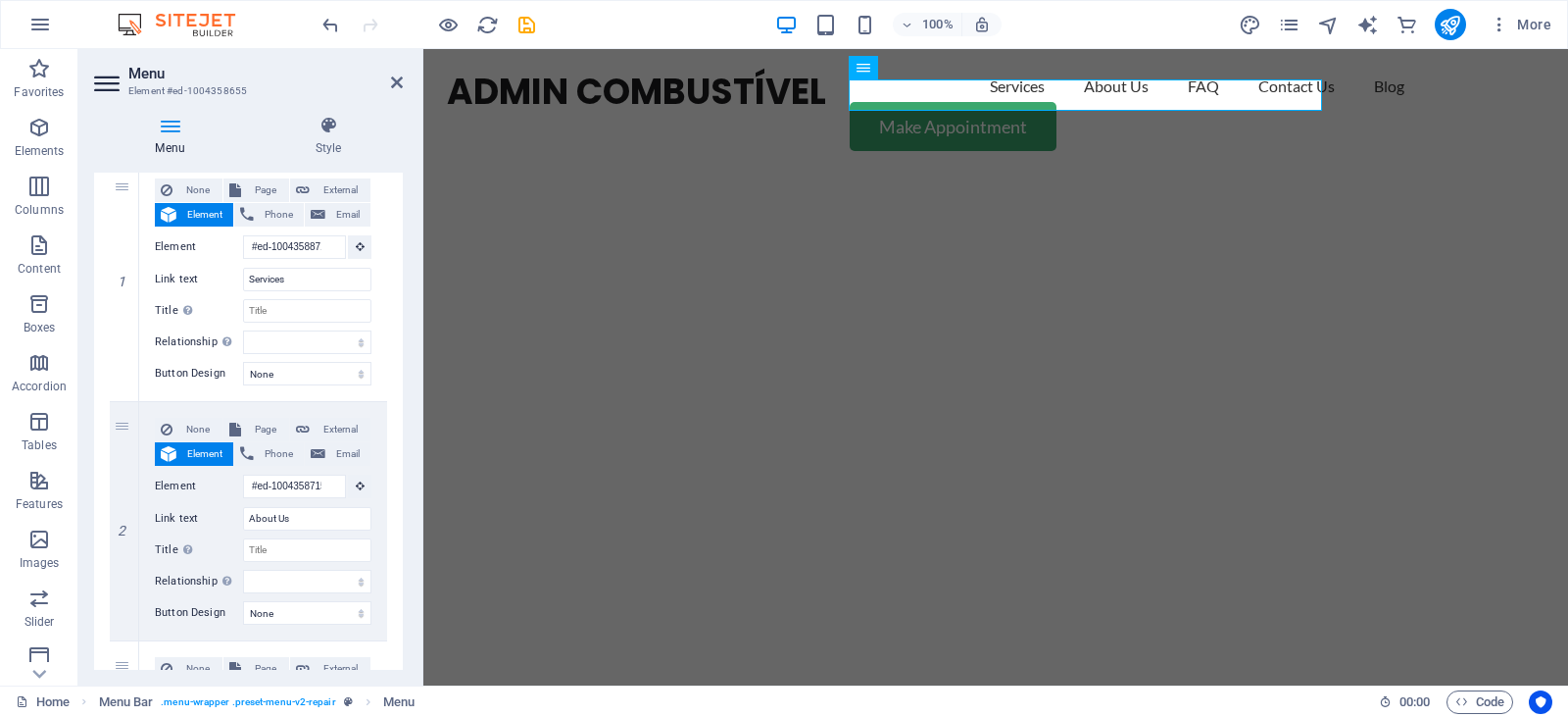
click at [170, 131] on icon at bounding box center [170, 125] width 152 height 20
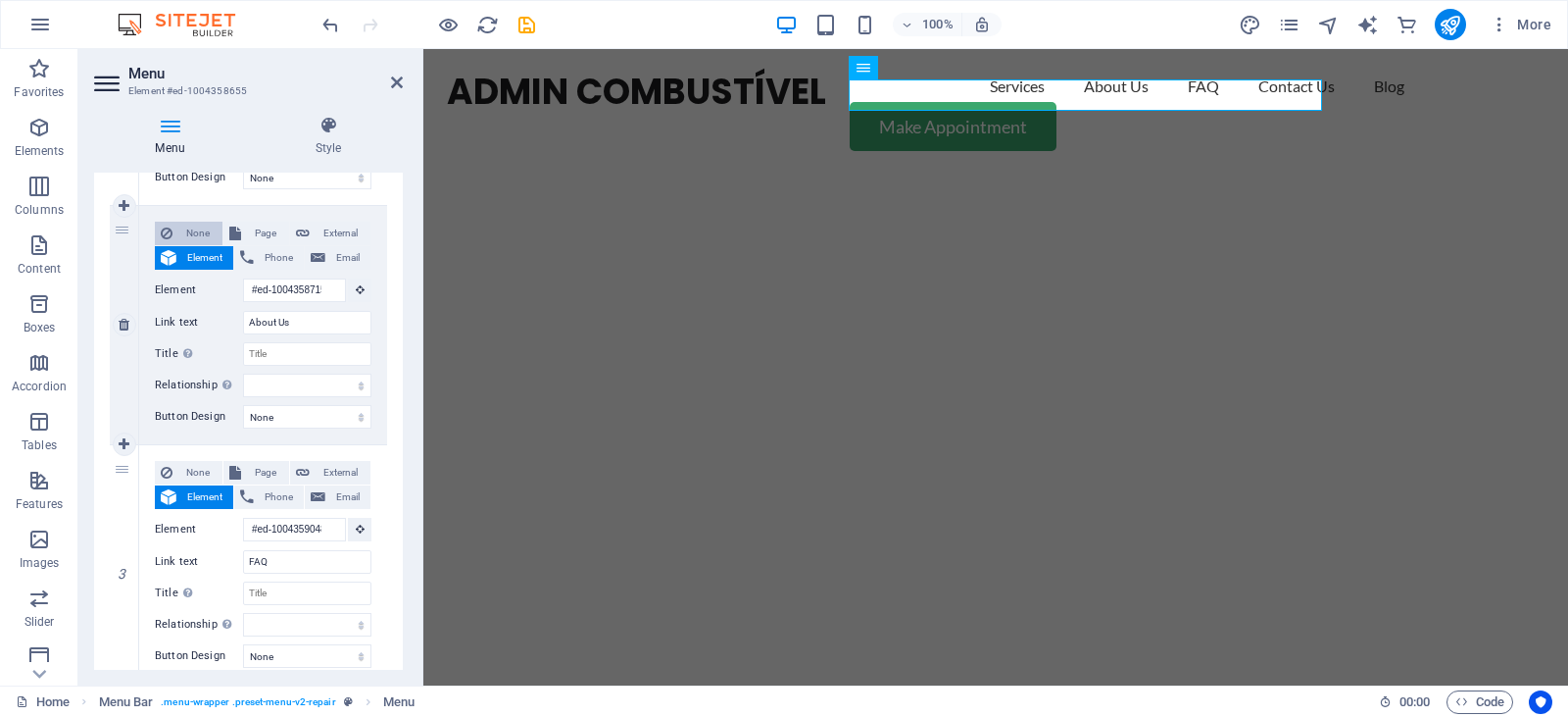
click at [198, 232] on span "None" at bounding box center [197, 234] width 38 height 24
select select
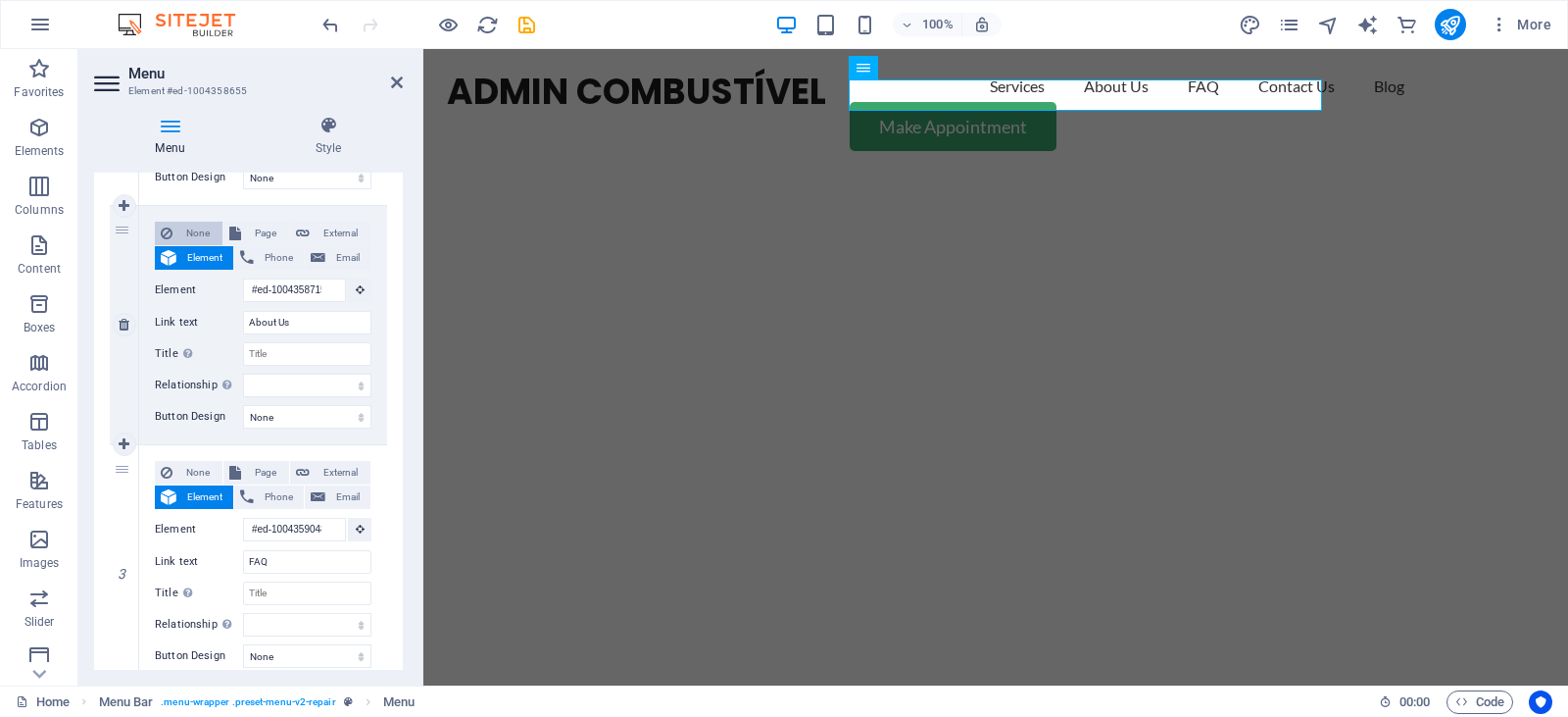
select select
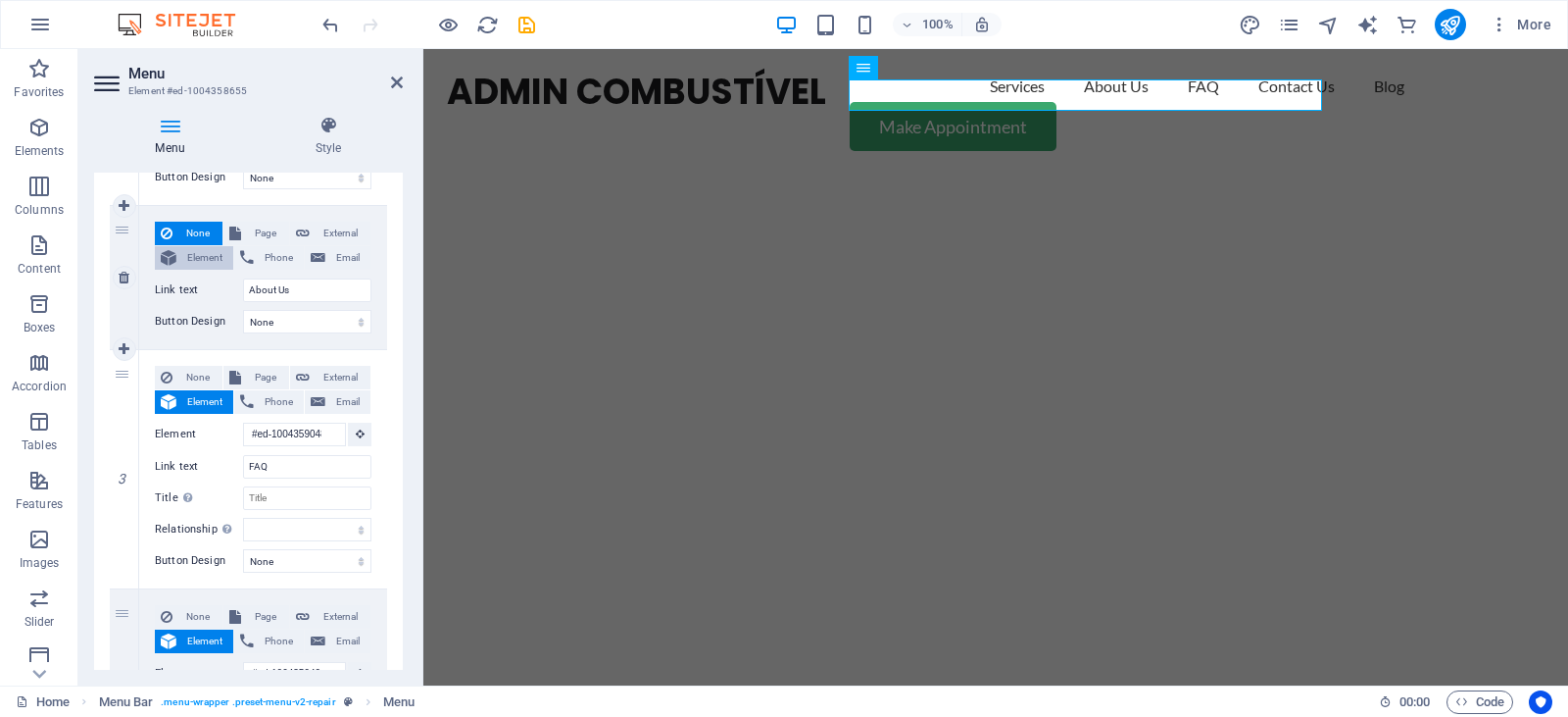
click at [198, 255] on span "Element" at bounding box center [205, 257] width 45 height 24
select select
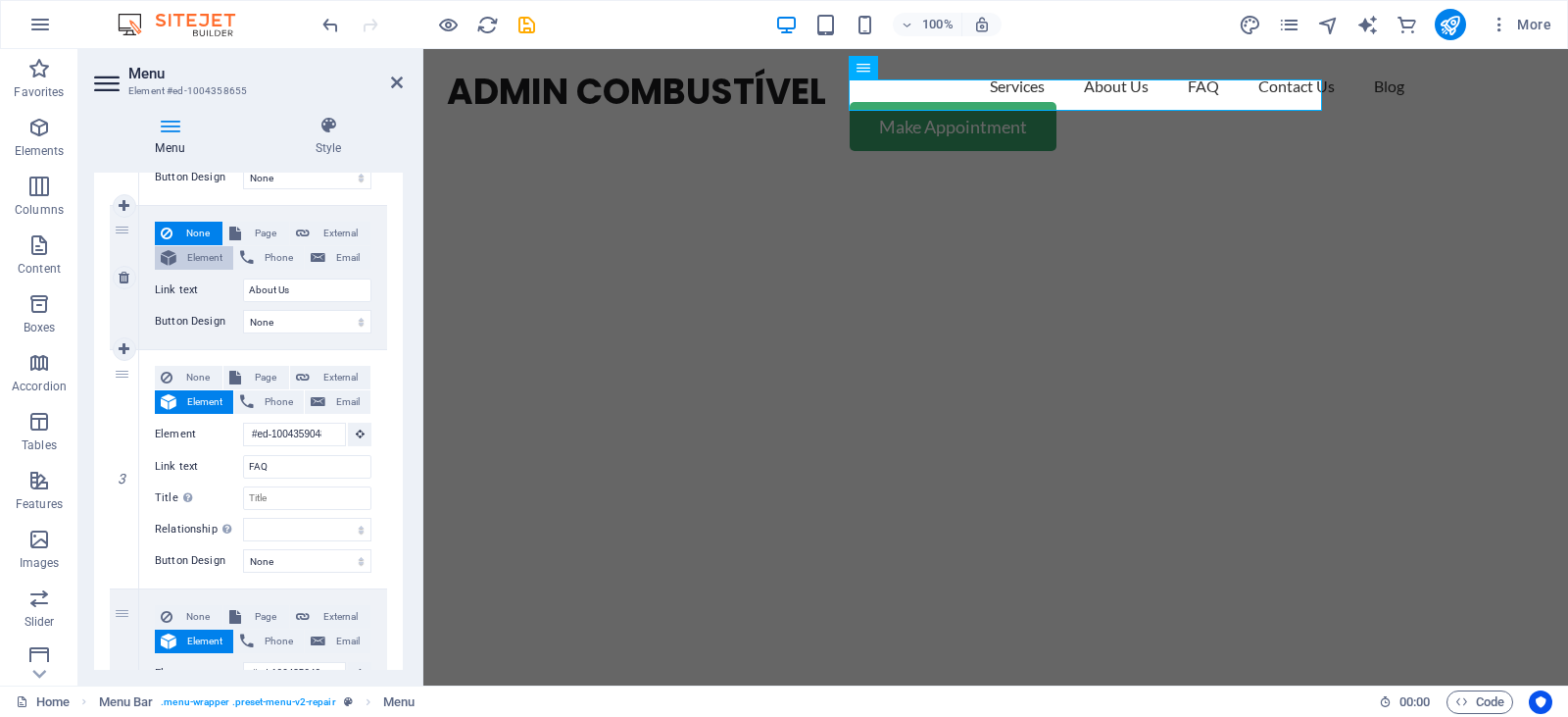
select select
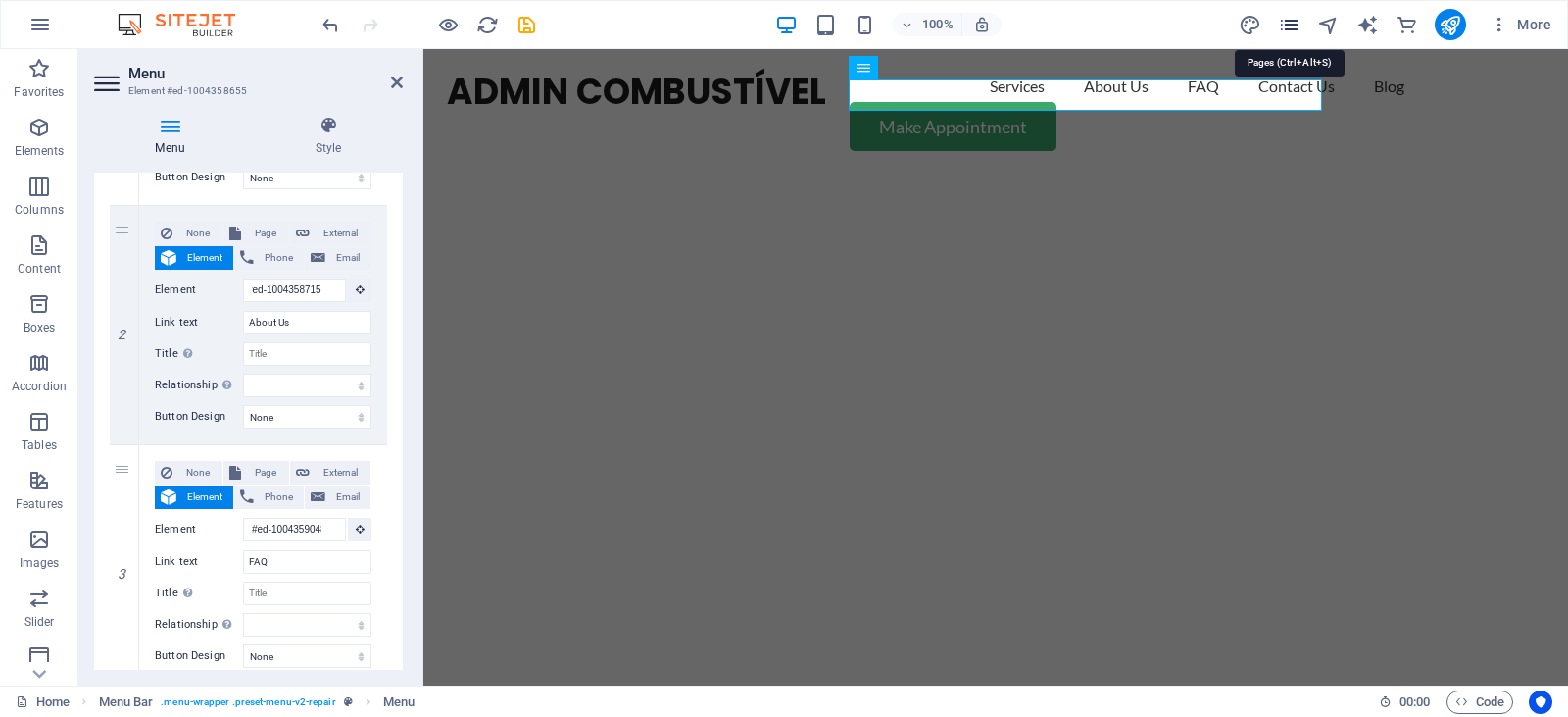
scroll to position [0, 0]
click at [1289, 26] on icon "pages" at bounding box center [1289, 25] width 23 height 23
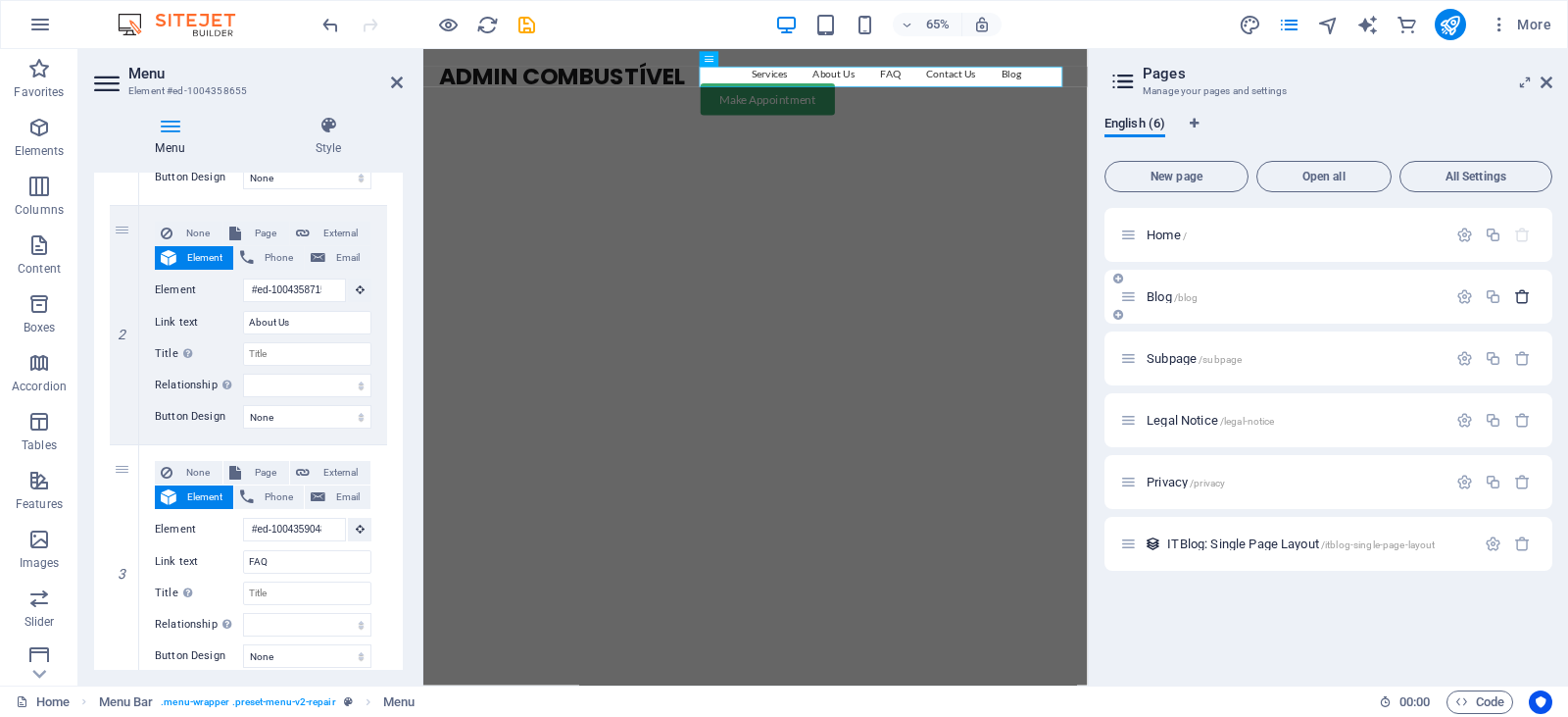
click at [1526, 298] on icon "button" at bounding box center [1523, 296] width 17 height 17
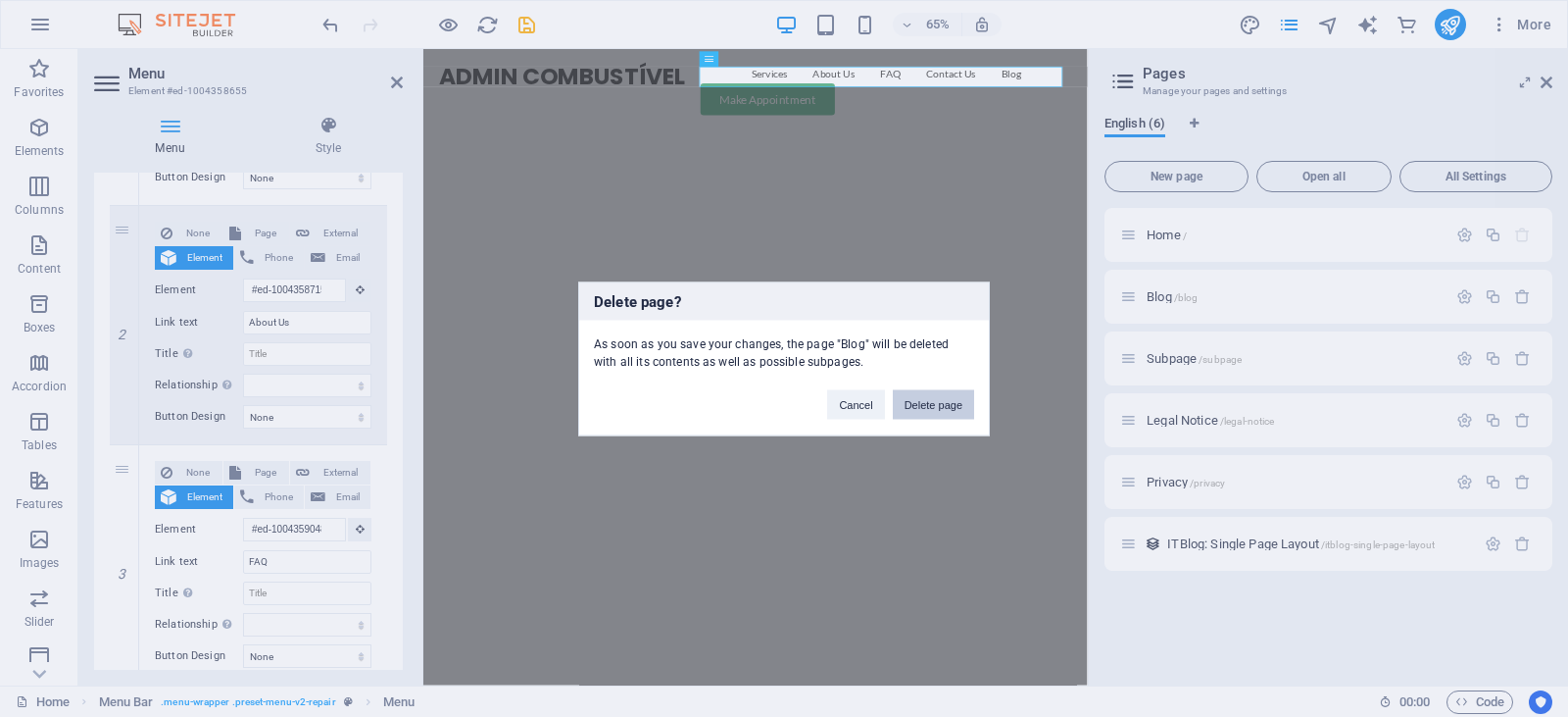
click at [926, 400] on button "Delete page" at bounding box center [933, 404] width 81 height 30
select select "1"
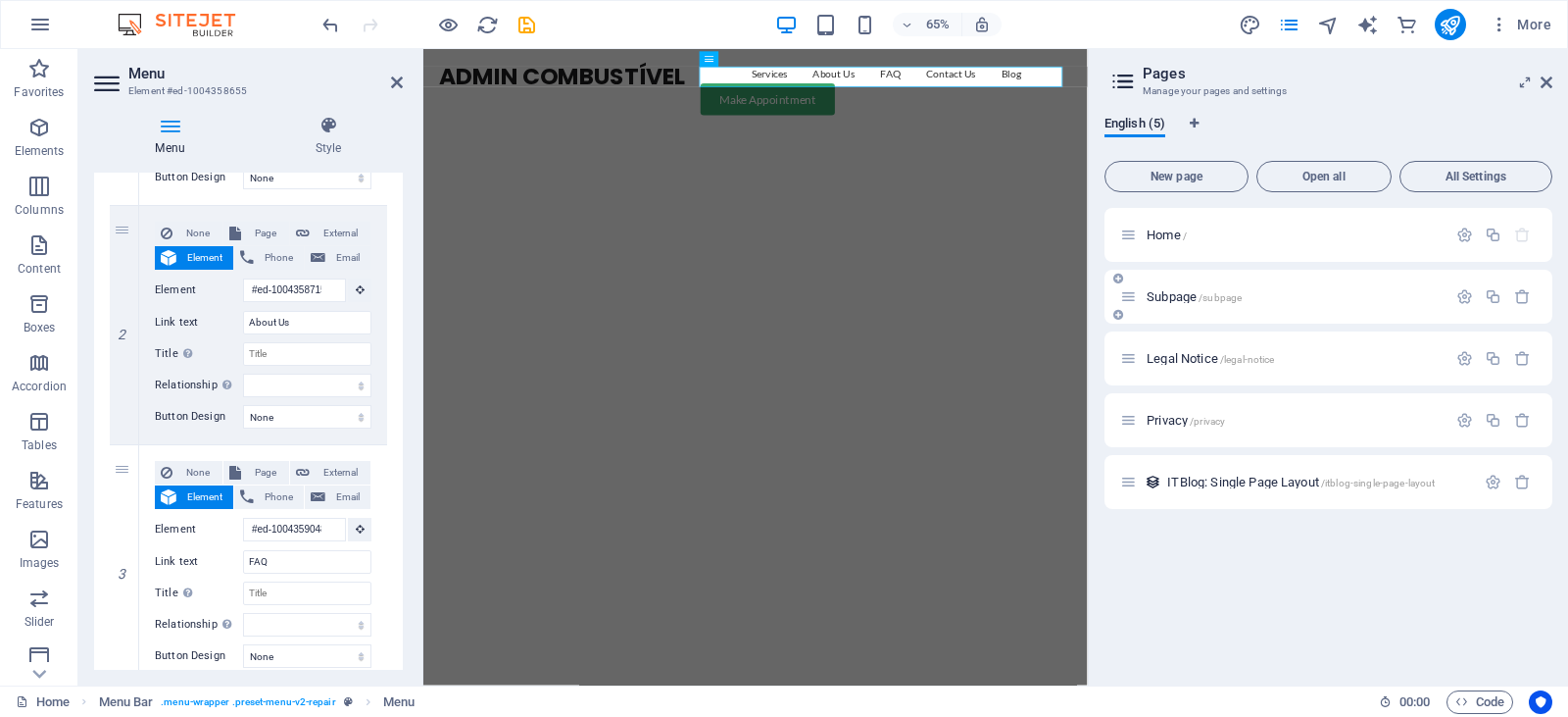
click at [1128, 298] on icon at bounding box center [1128, 296] width 17 height 17
click at [1176, 295] on span "Subpage /subpage" at bounding box center [1194, 296] width 95 height 15
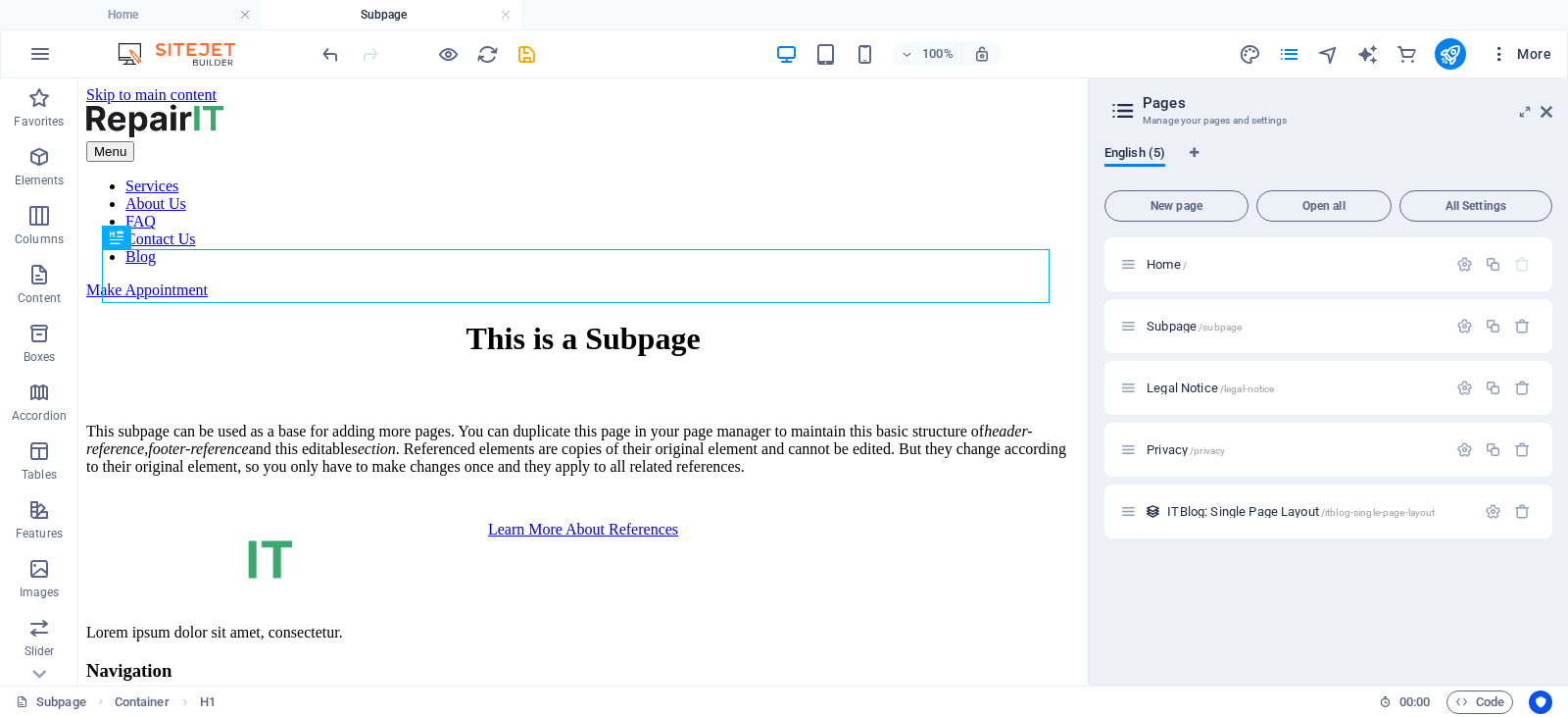
click at [1506, 54] on icon "button" at bounding box center [1500, 54] width 20 height 20
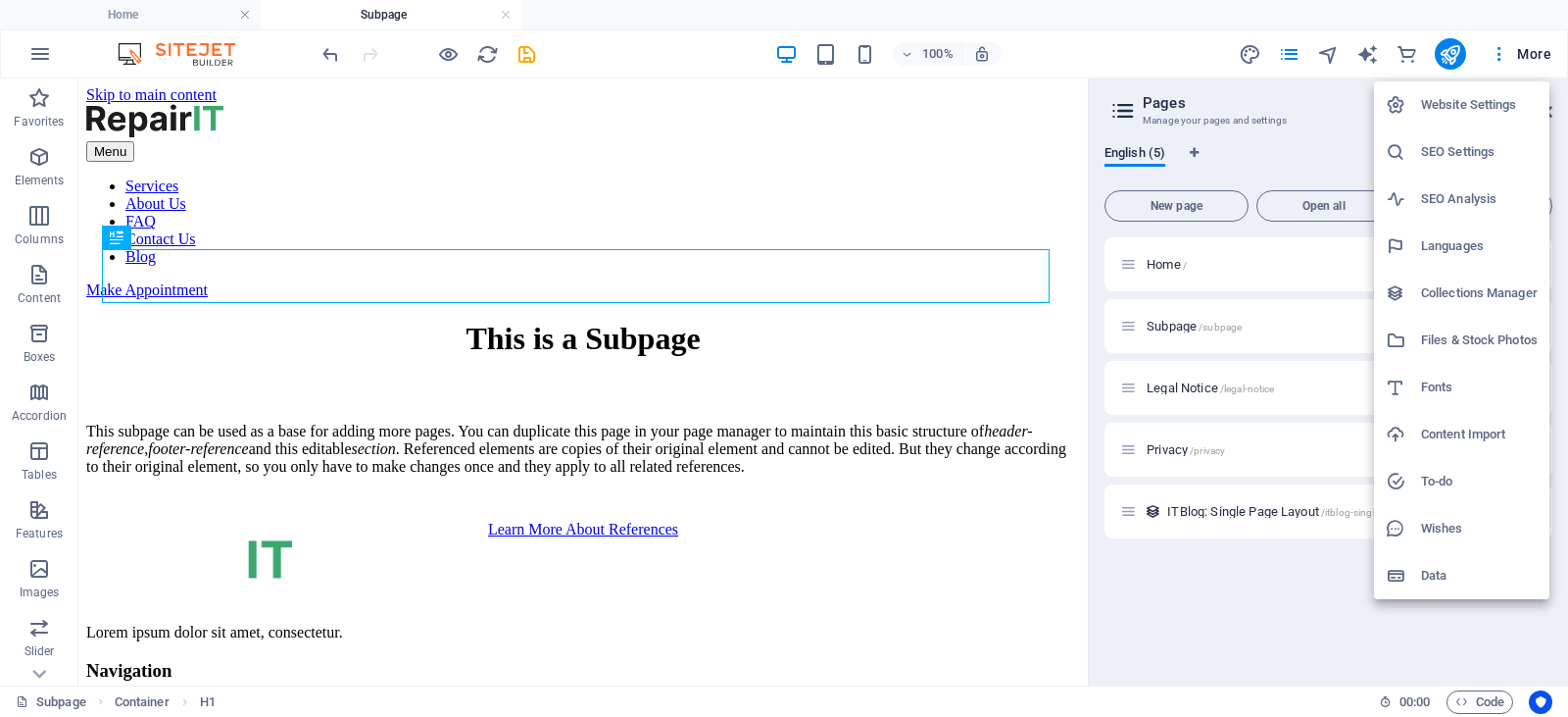
click at [1550, 53] on div at bounding box center [784, 358] width 1568 height 717
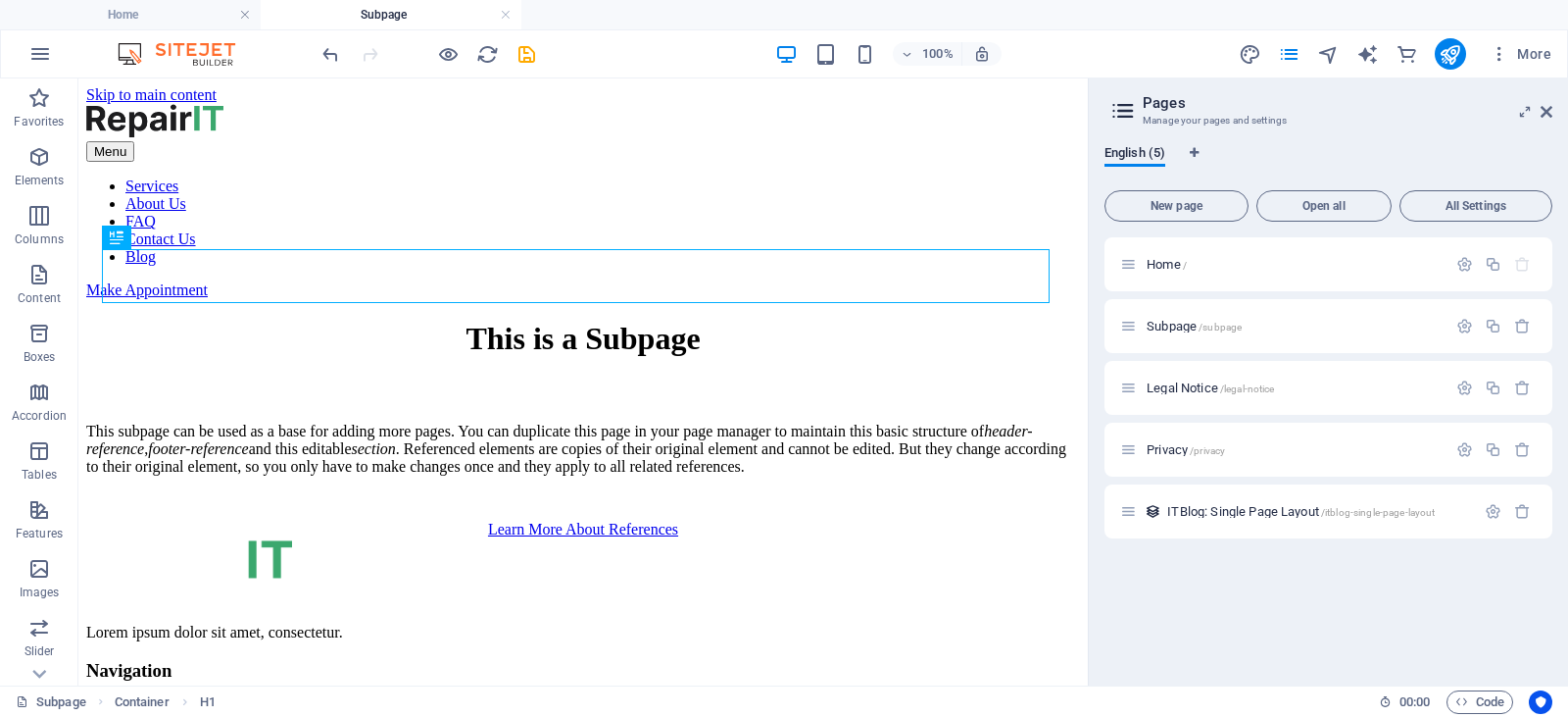
click at [1548, 53] on span "More" at bounding box center [1521, 54] width 62 height 20
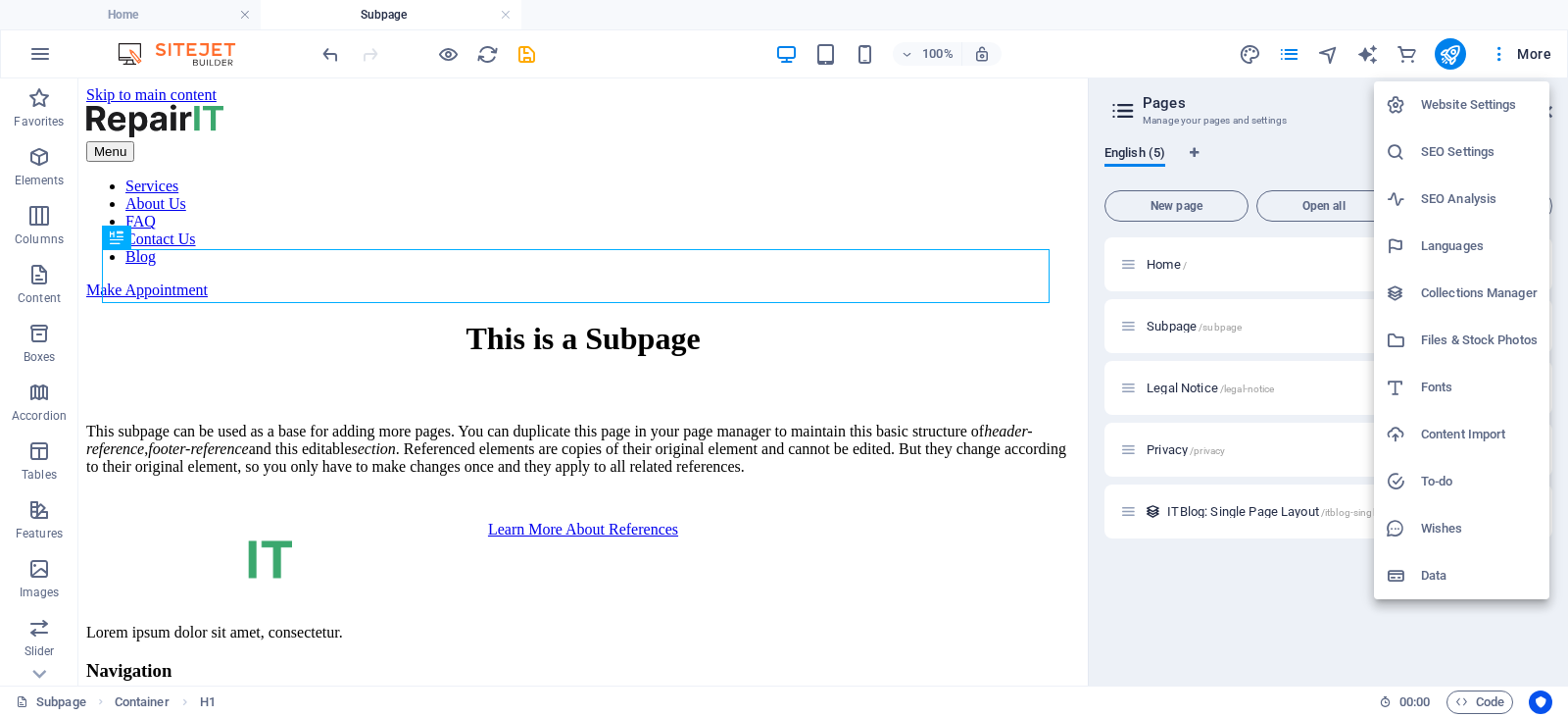
click at [44, 54] on div at bounding box center [784, 358] width 1568 height 717
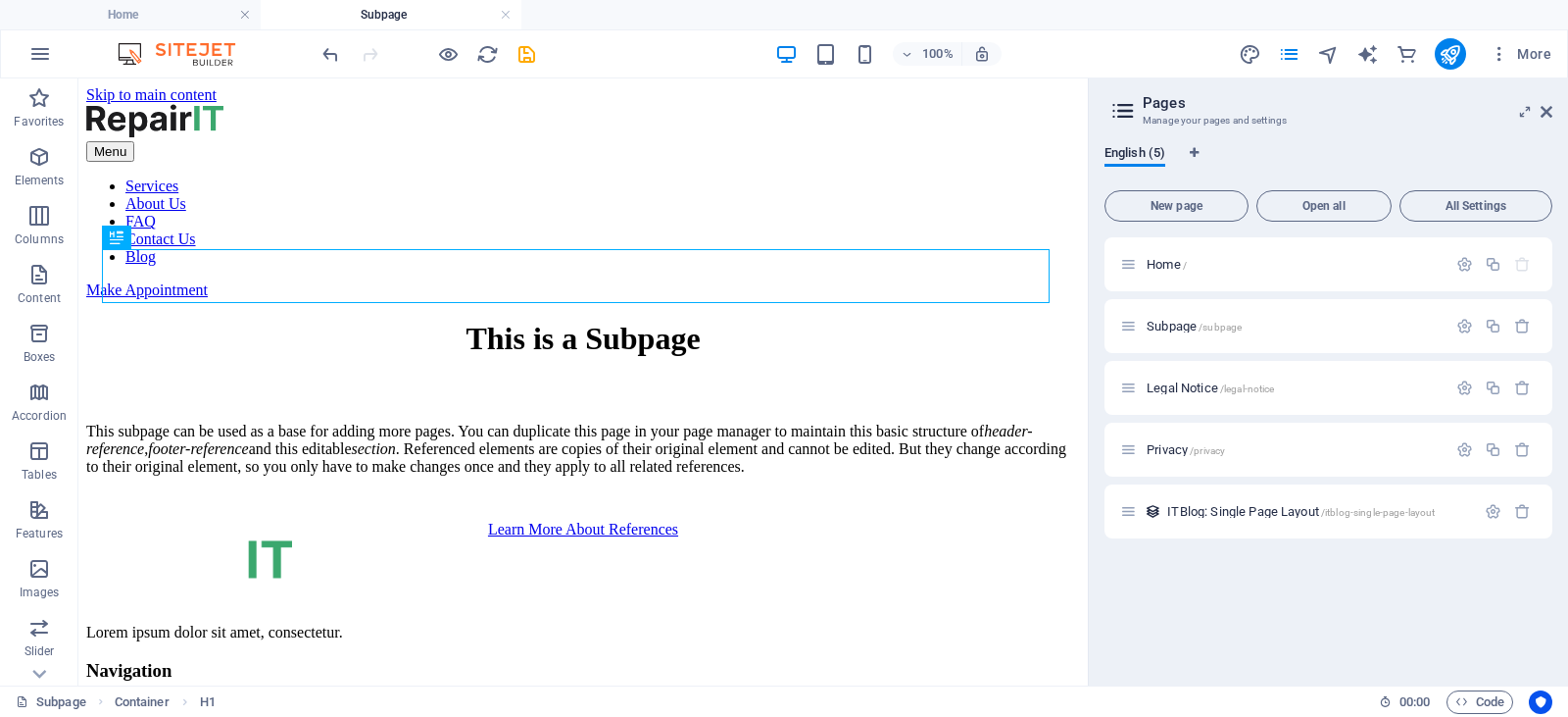
click at [44, 54] on icon "button" at bounding box center [40, 54] width 24 height 24
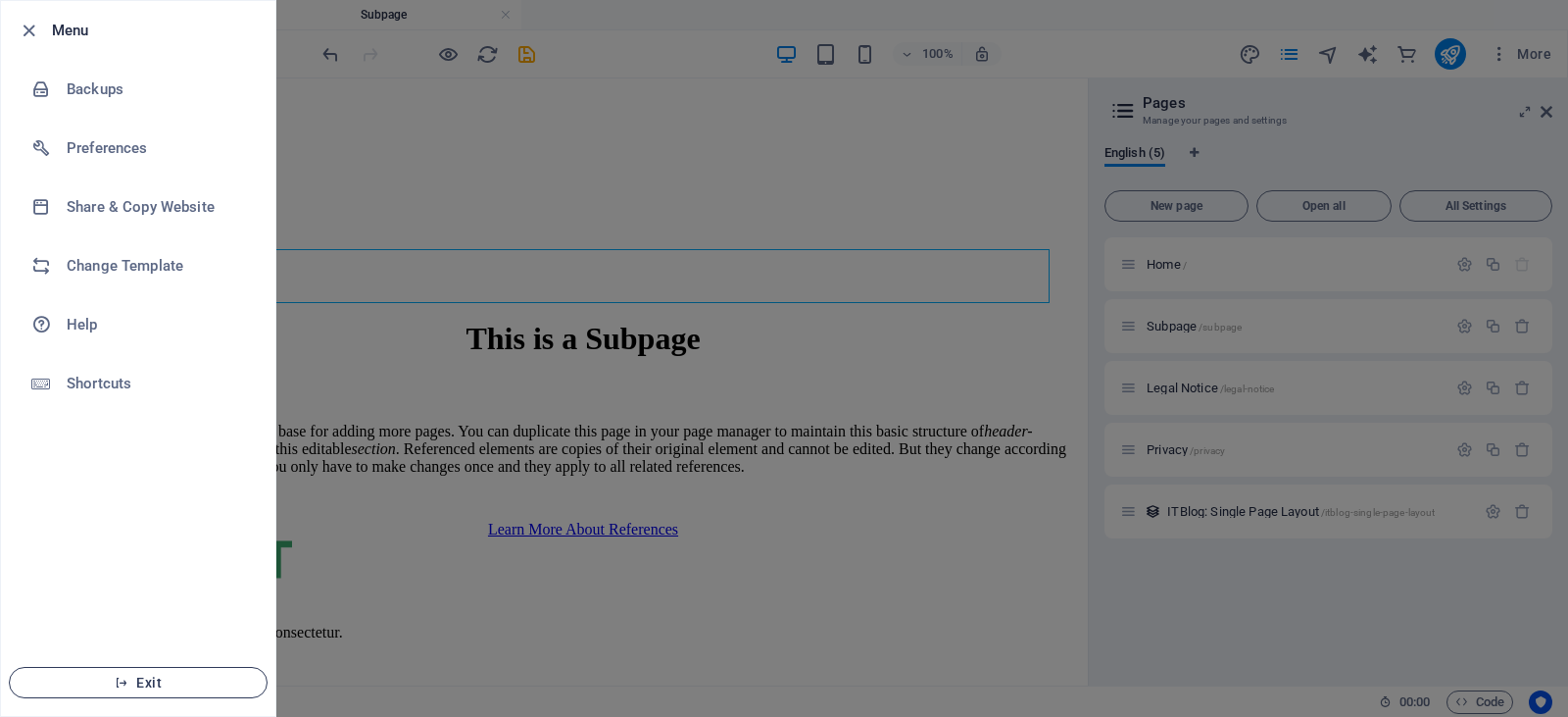
click at [166, 680] on span "Exit" at bounding box center [138, 682] width 226 height 16
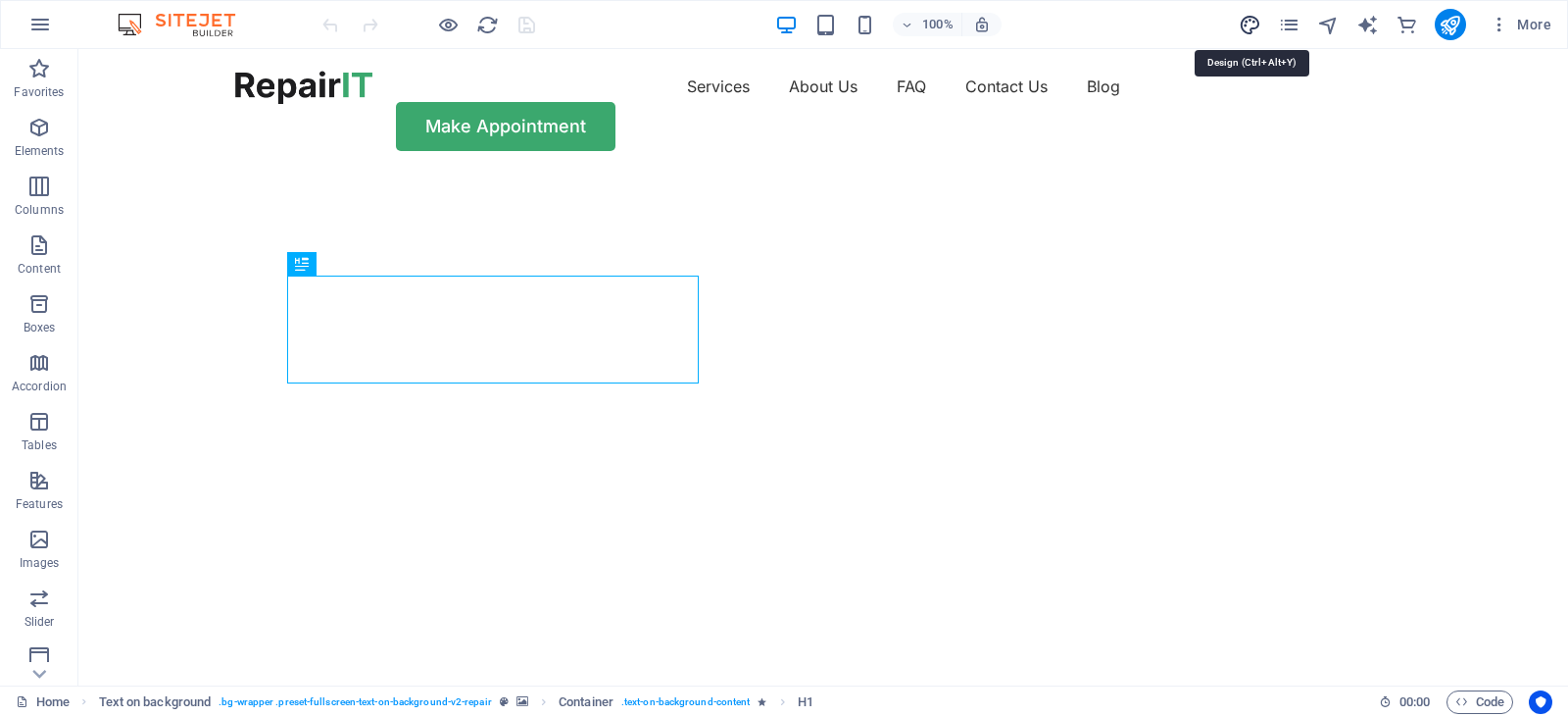
click at [1245, 20] on icon "design" at bounding box center [1249, 25] width 23 height 23
select select "px"
select select "400"
select select "px"
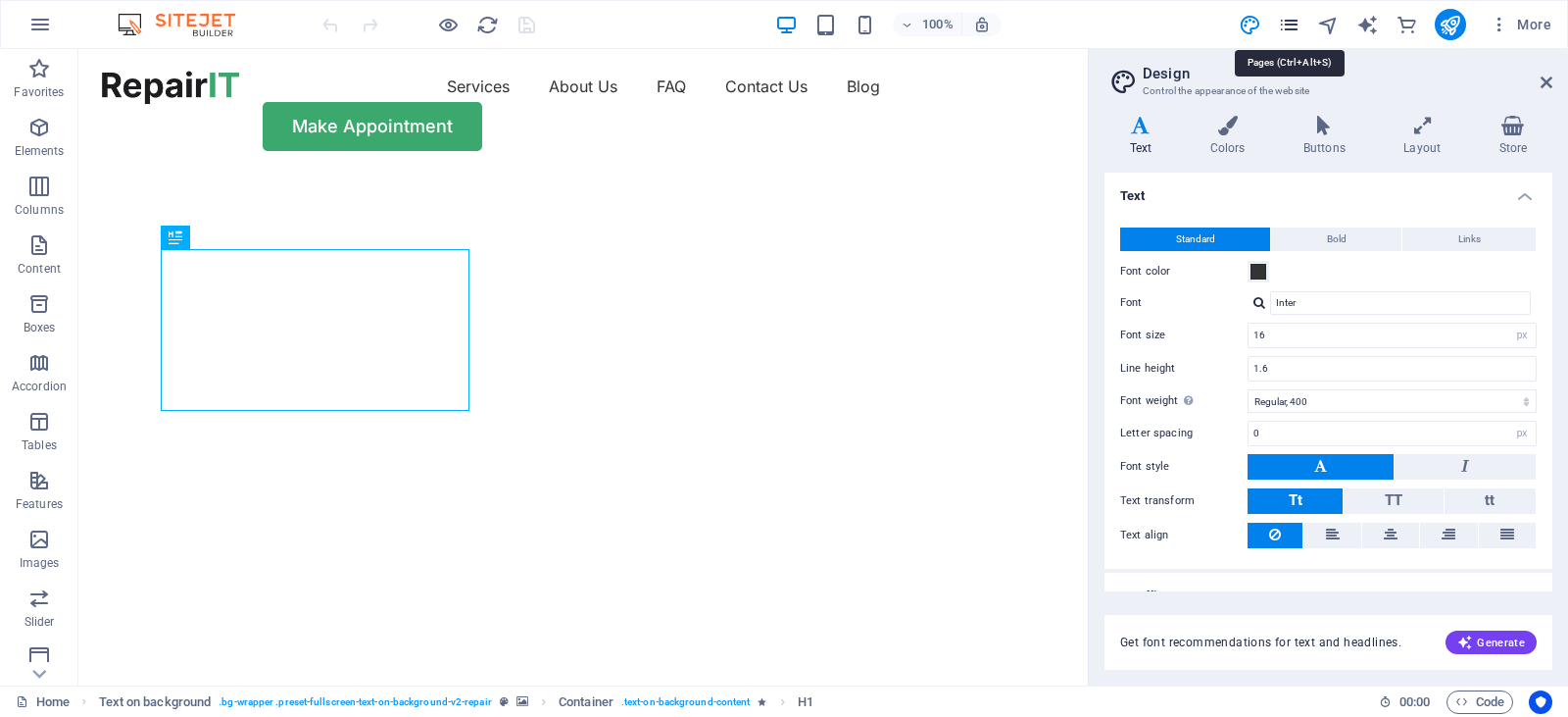
click at [1283, 27] on icon "pages" at bounding box center [1289, 25] width 23 height 23
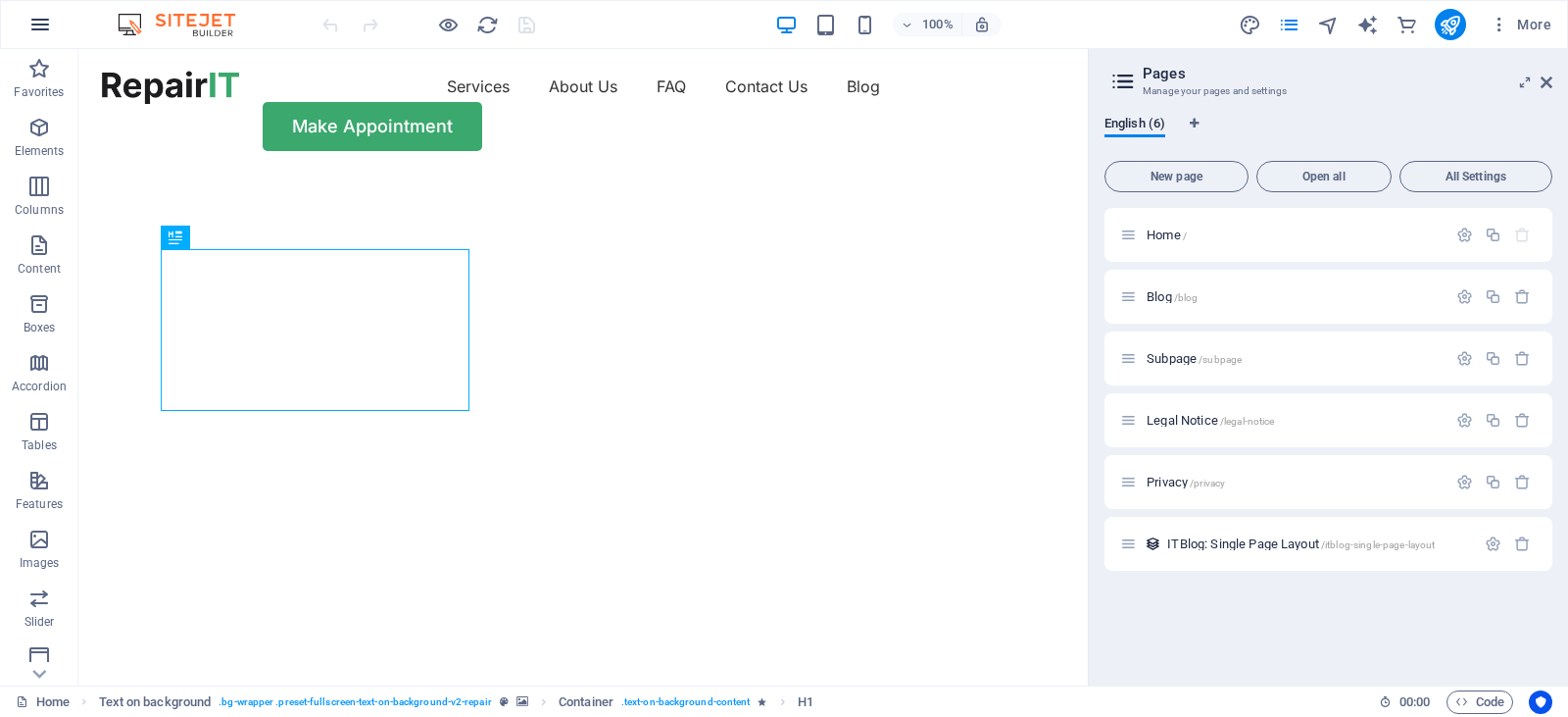
click at [43, 24] on icon "button" at bounding box center [40, 25] width 24 height 24
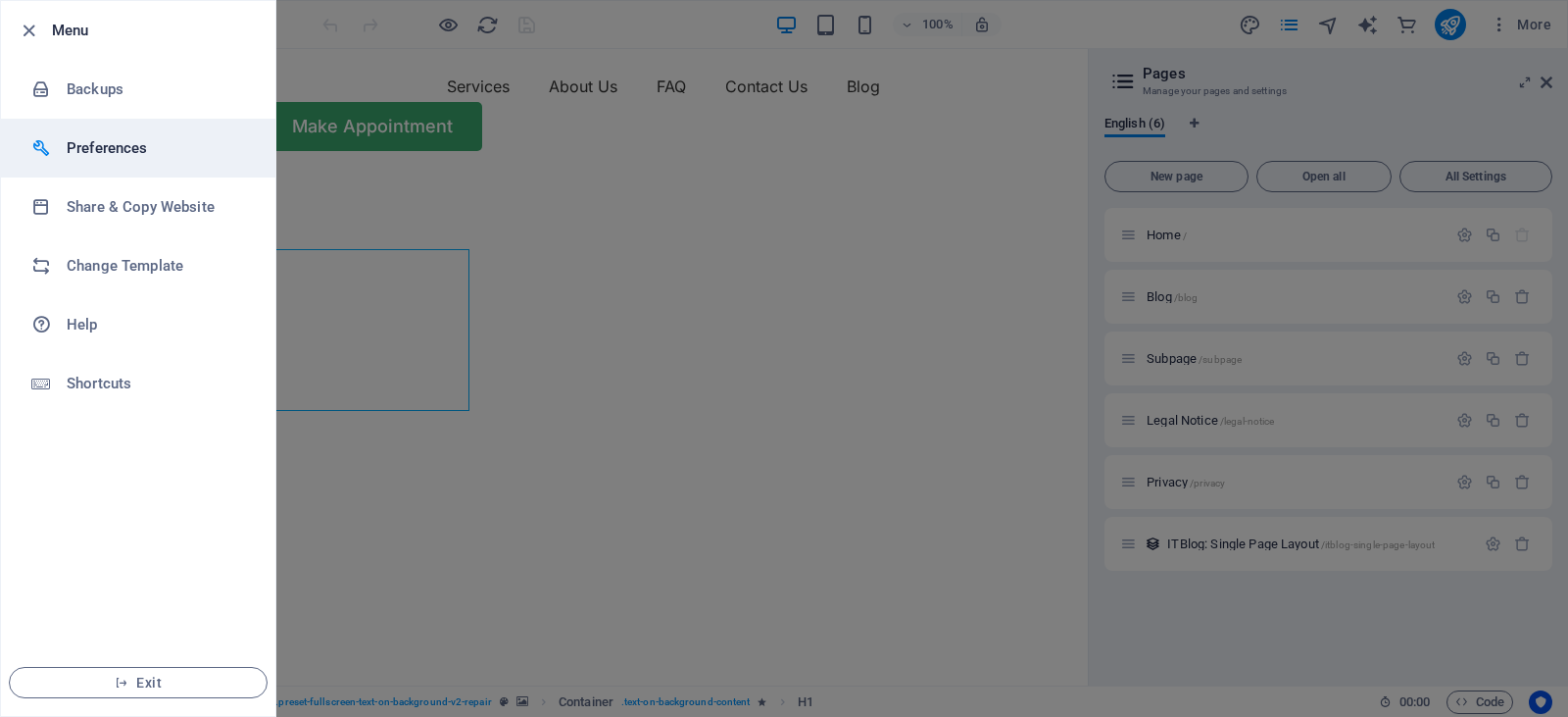
click at [95, 150] on h6 "Preferences" at bounding box center [158, 148] width 181 height 24
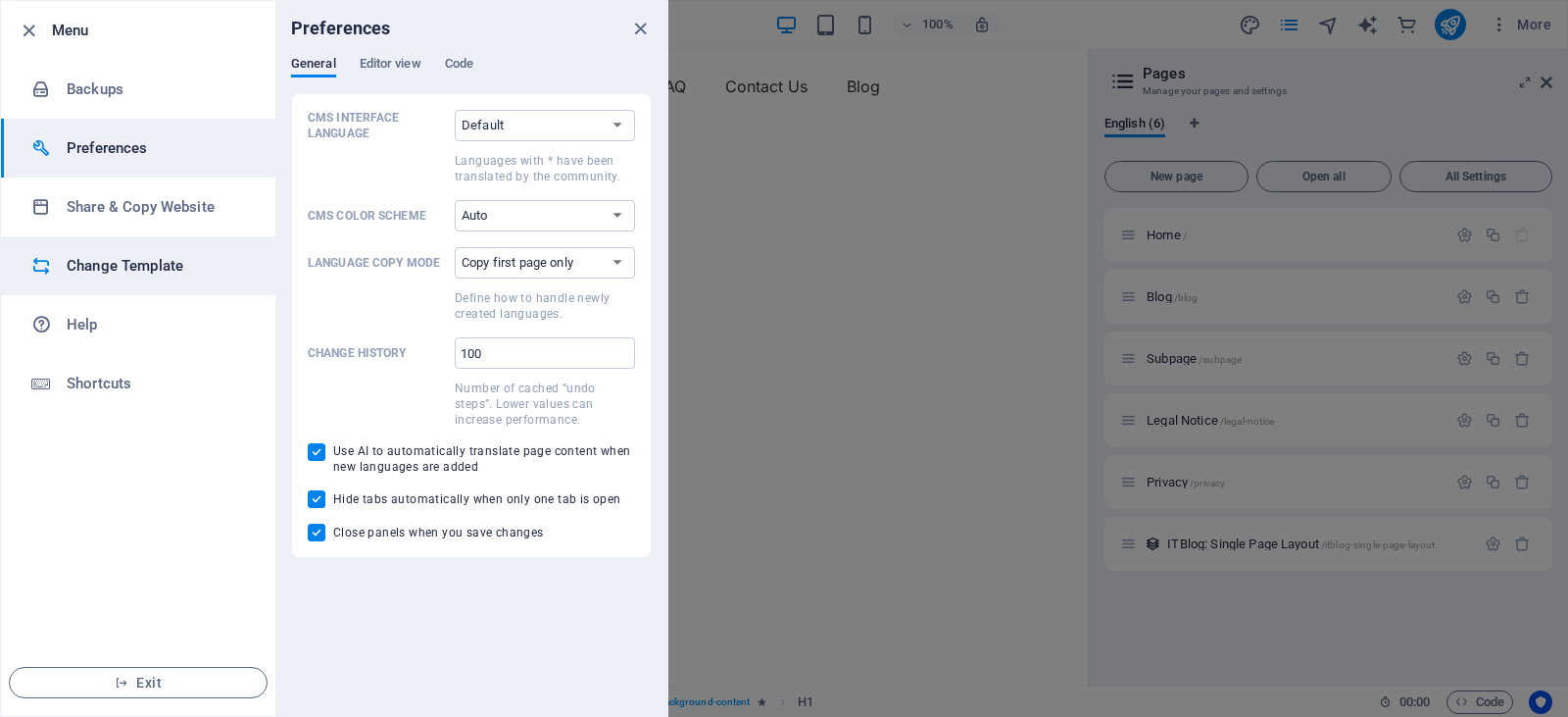
click at [132, 264] on h6 "Change Template" at bounding box center [158, 265] width 181 height 24
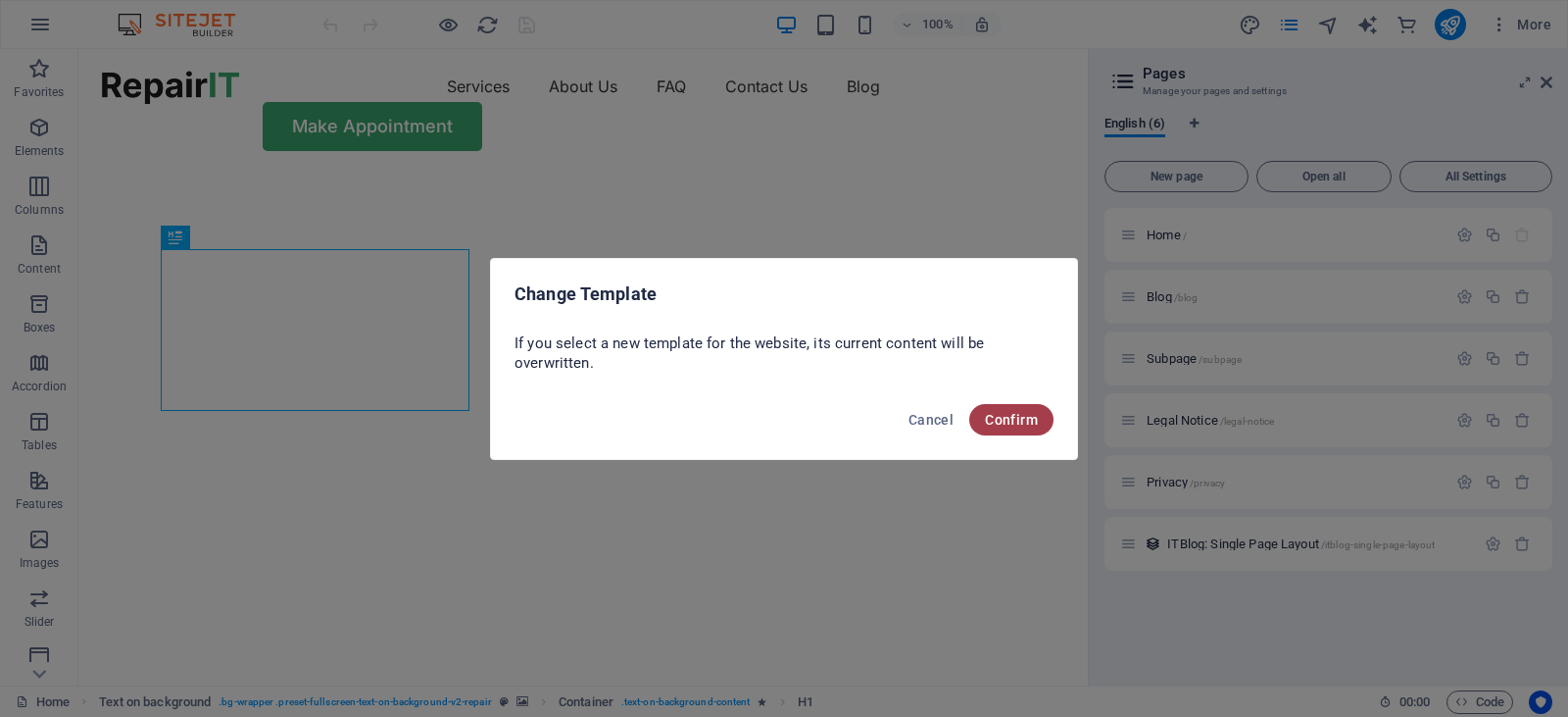
click at [1009, 423] on span "Confirm" at bounding box center [1012, 419] width 53 height 16
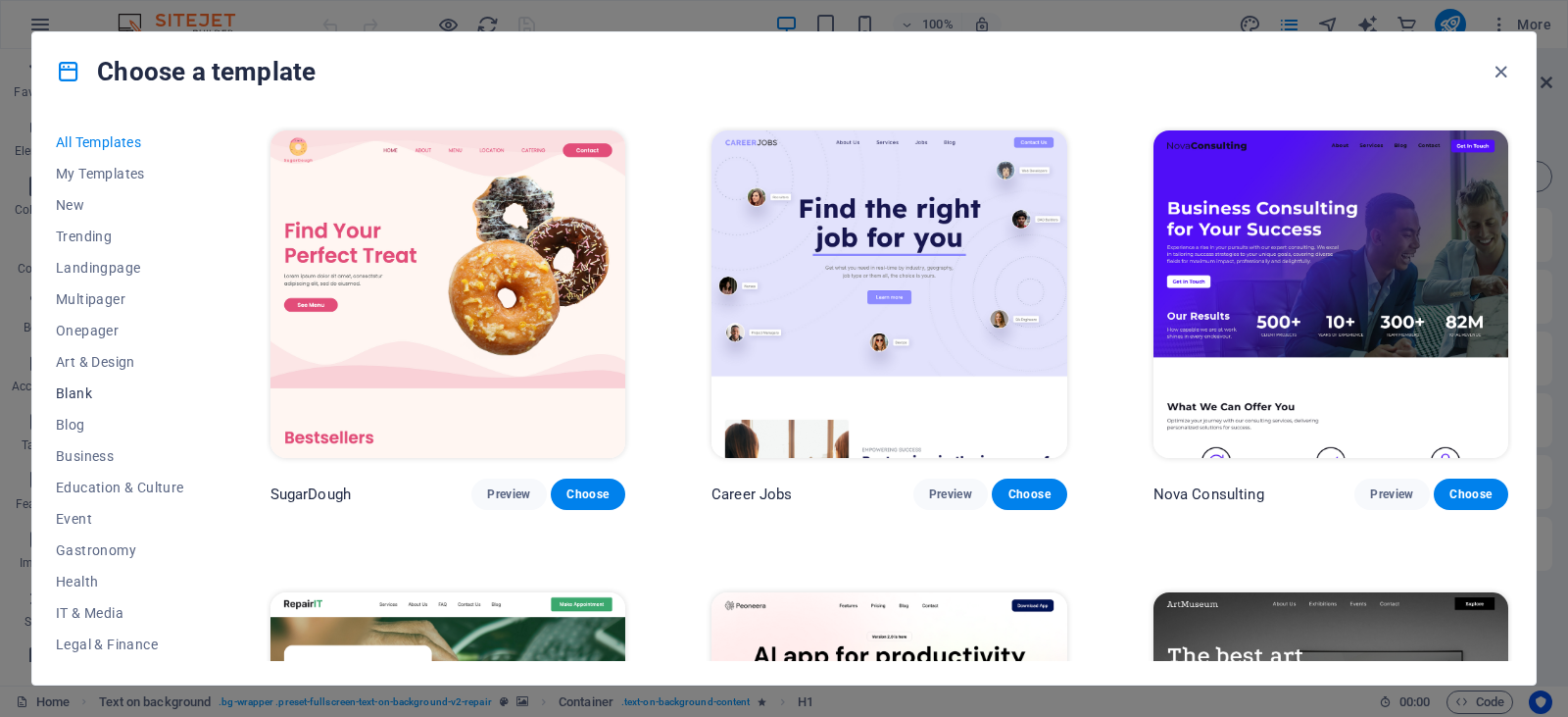
click at [63, 390] on span "Blank" at bounding box center [120, 394] width 128 height 16
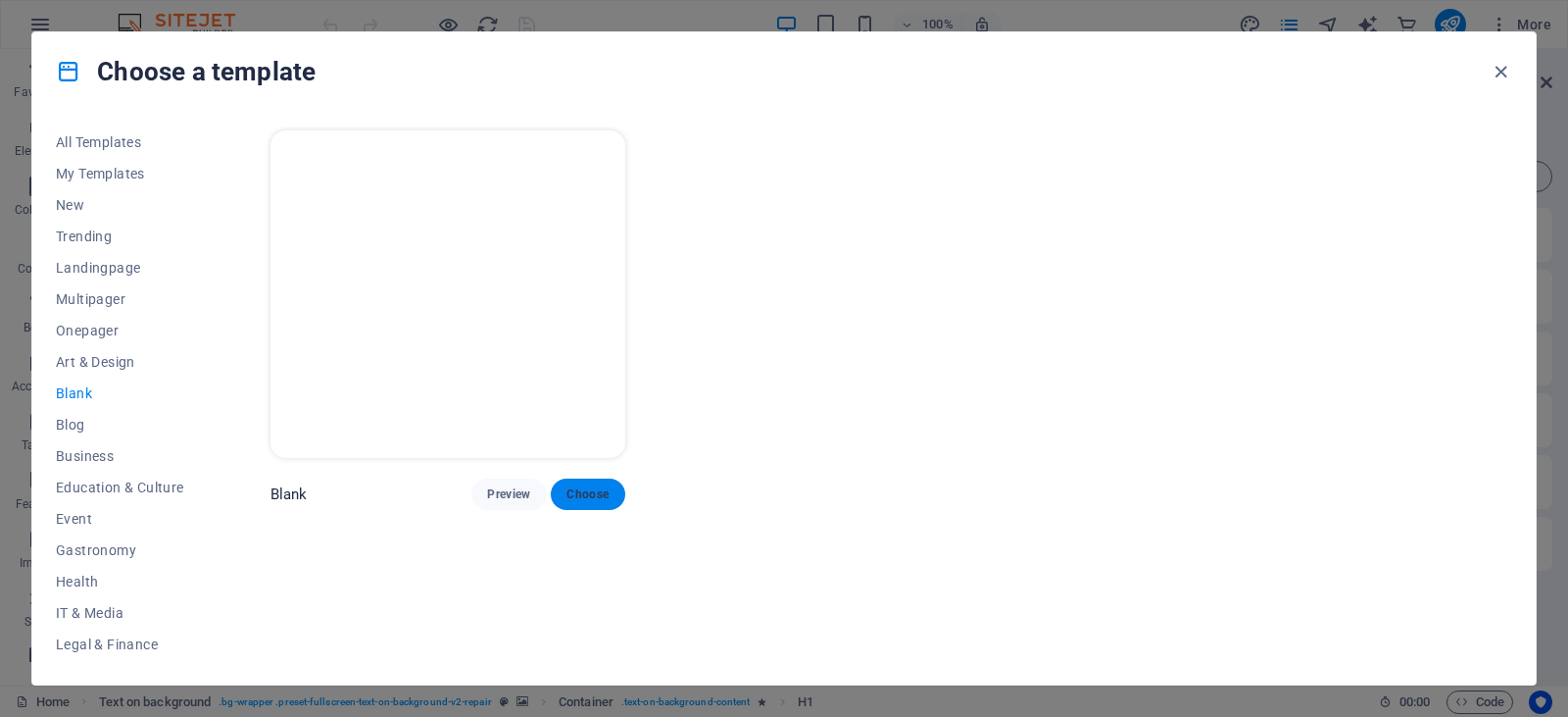
click at [591, 487] on span "Choose" at bounding box center [588, 494] width 43 height 16
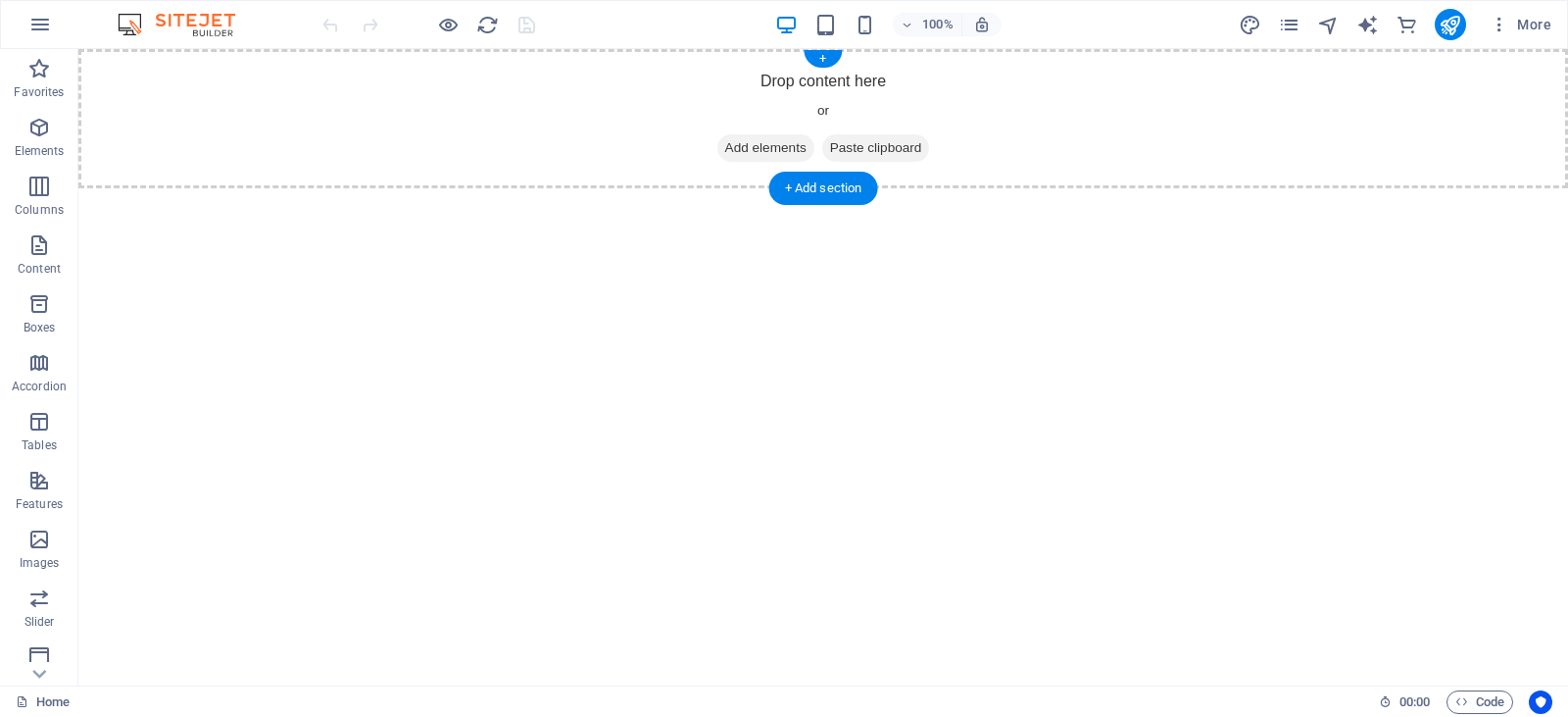
drag, startPoint x: 115, startPoint y: 189, endPoint x: 835, endPoint y: 116, distance: 723.7
click at [35, 143] on p "Elements" at bounding box center [39, 151] width 50 height 16
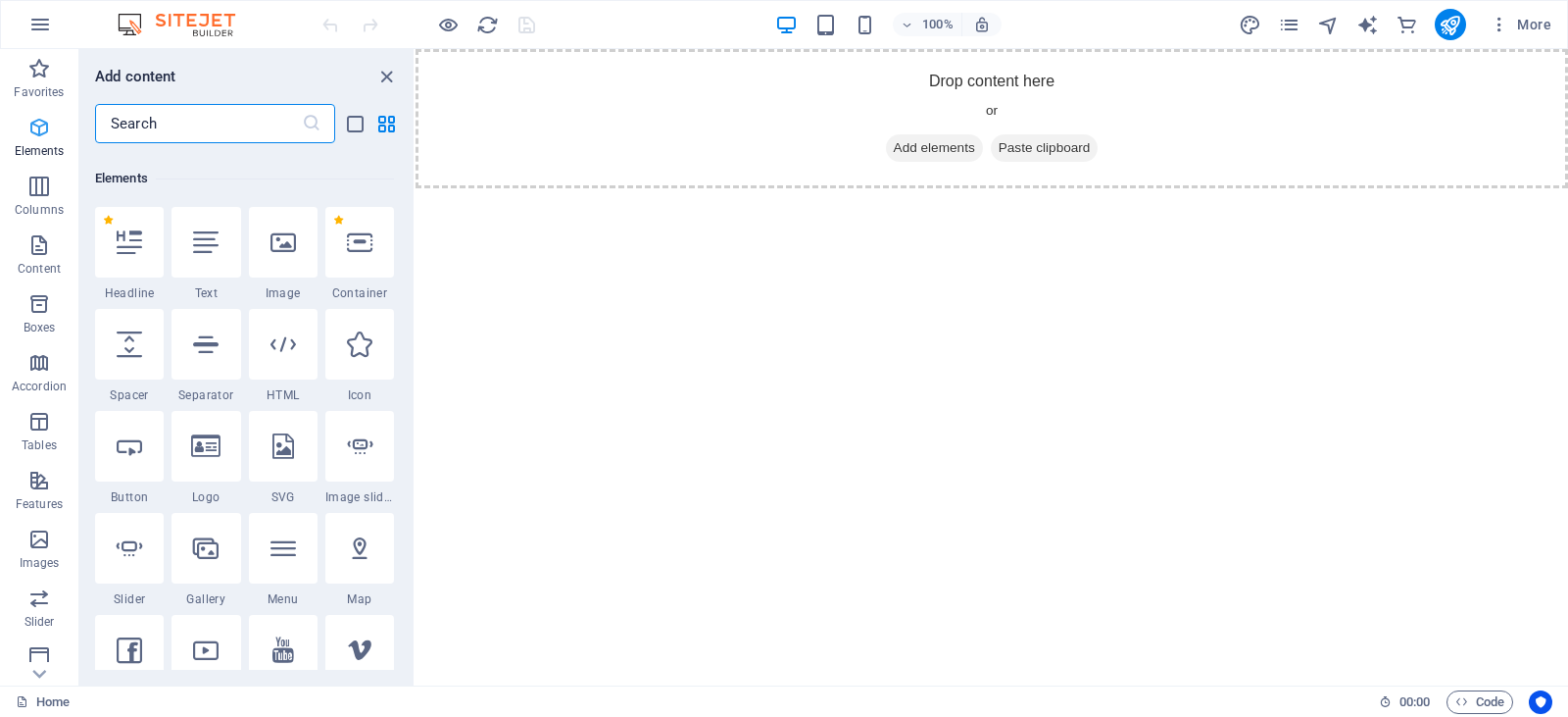
scroll to position [209, 0]
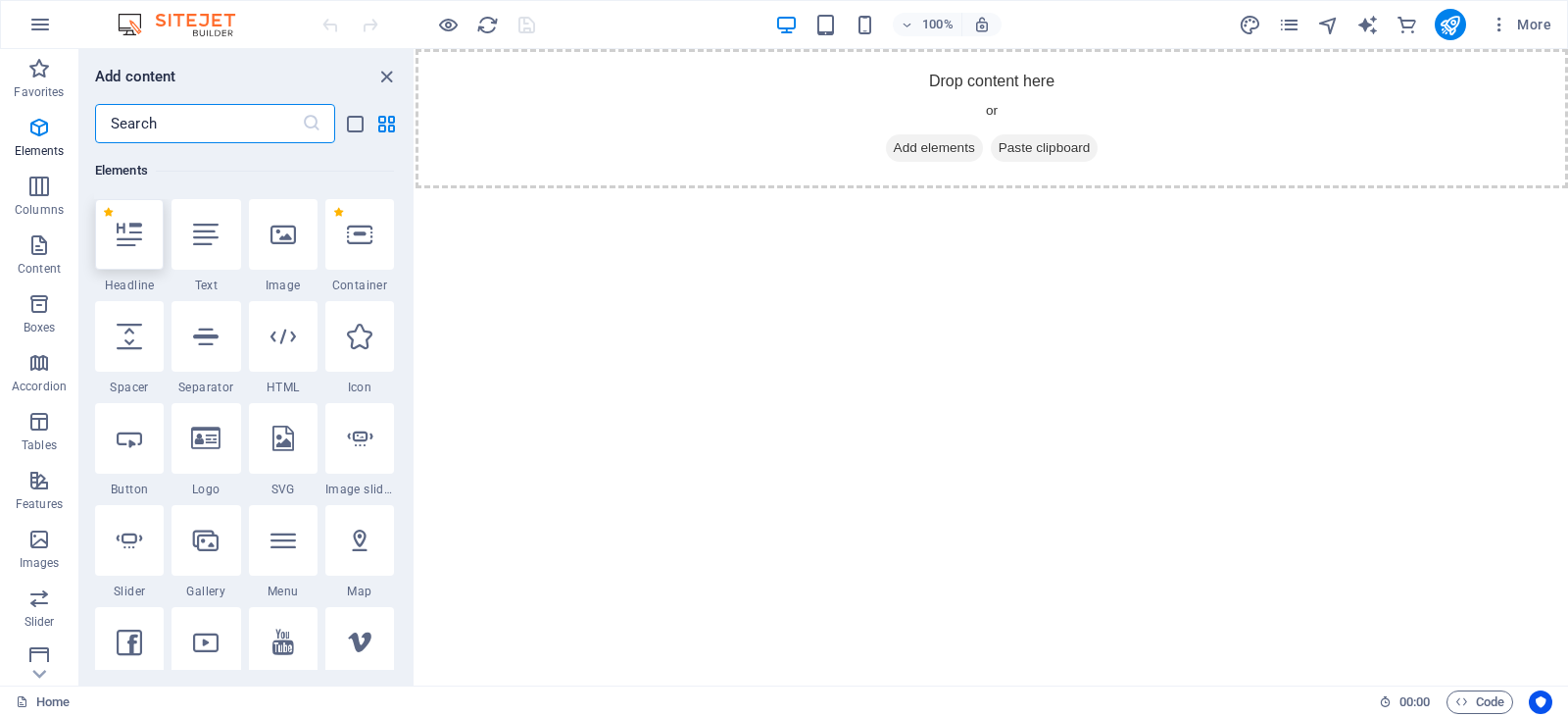
click at [131, 240] on icon at bounding box center [129, 235] width 26 height 26
